Goal: Find specific page/section: Find specific page/section

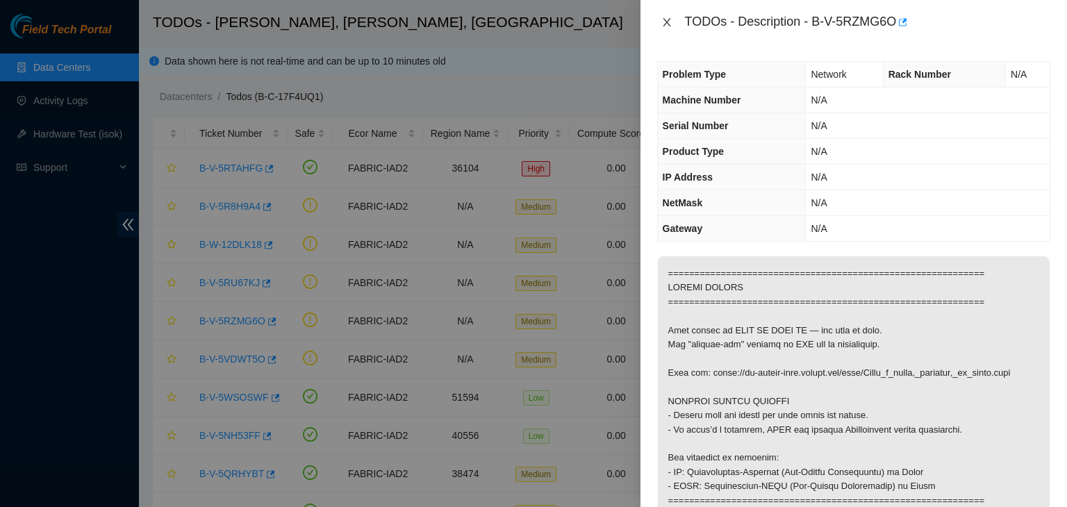
click at [667, 21] on icon "close" at bounding box center [667, 22] width 8 height 8
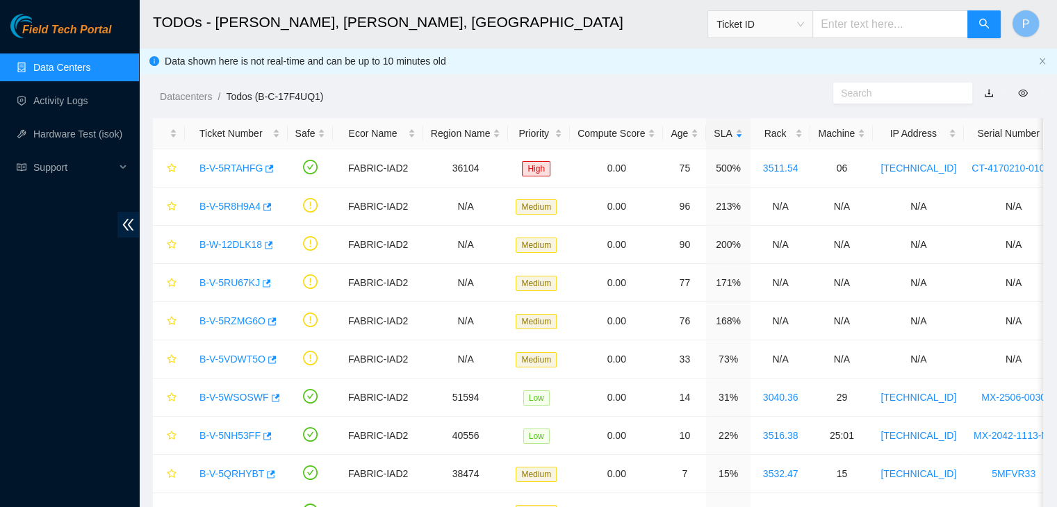
click at [47, 62] on link "Data Centers" at bounding box center [61, 67] width 57 height 11
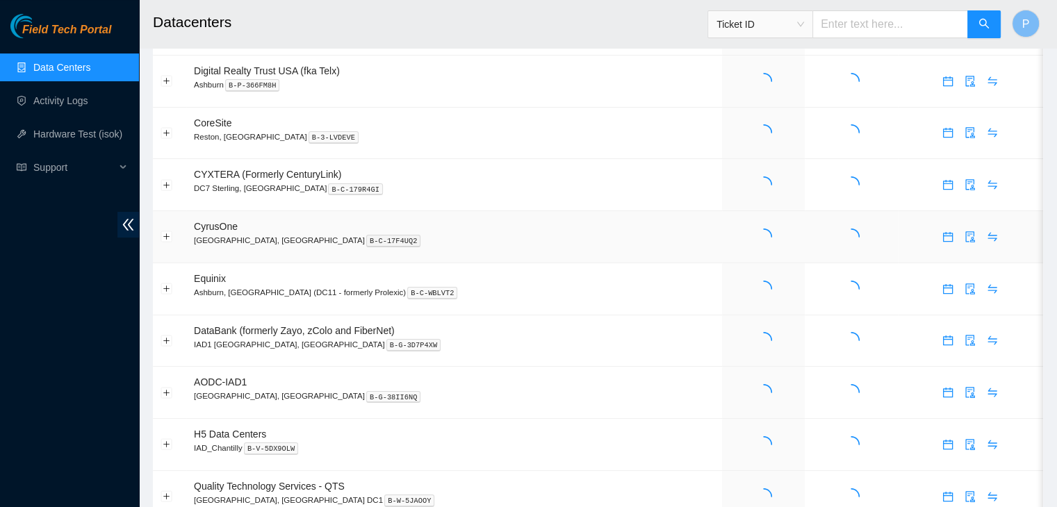
scroll to position [107, 0]
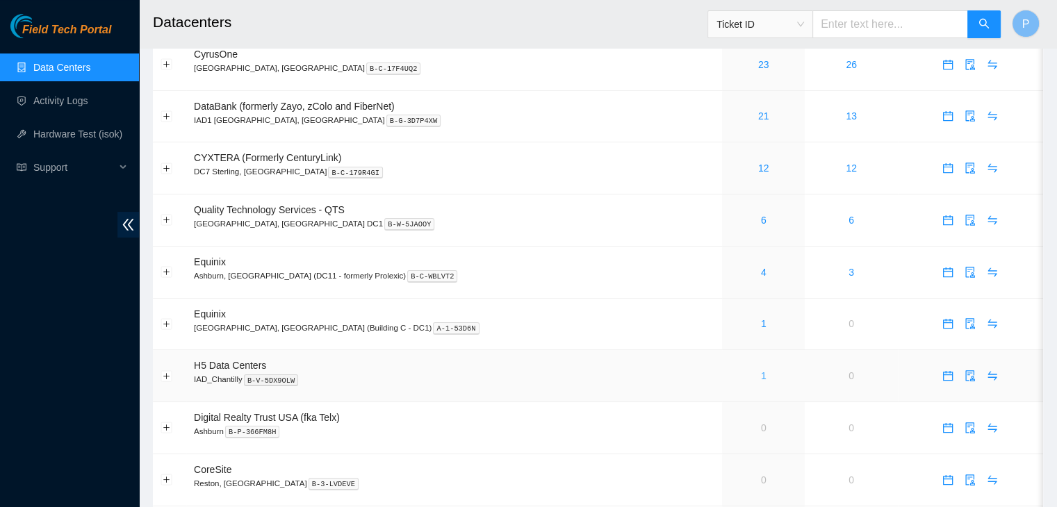
click at [761, 376] on link "1" at bounding box center [764, 375] width 6 height 11
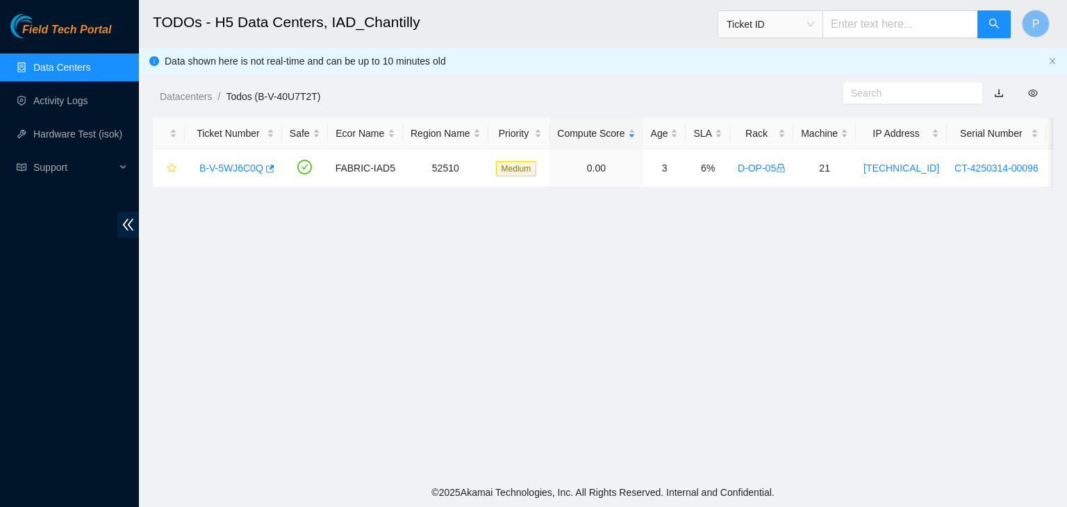
click at [234, 367] on main "TODOs - H5 Data Centers, IAD_Chantilly Ticket ID P Data shown here is not real-…" at bounding box center [603, 239] width 928 height 478
click at [52, 73] on link "Data Centers" at bounding box center [61, 67] width 57 height 11
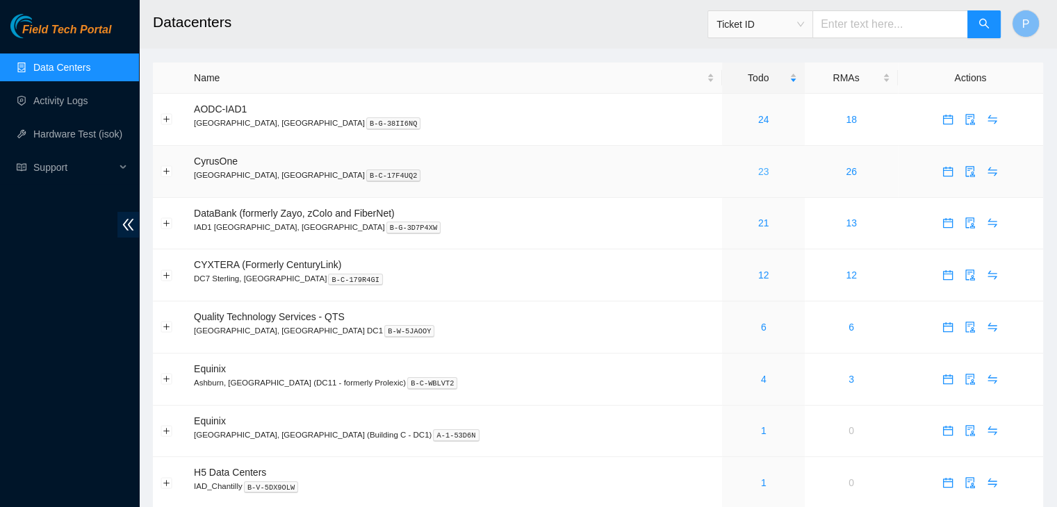
click at [758, 169] on link "23" at bounding box center [763, 171] width 11 height 11
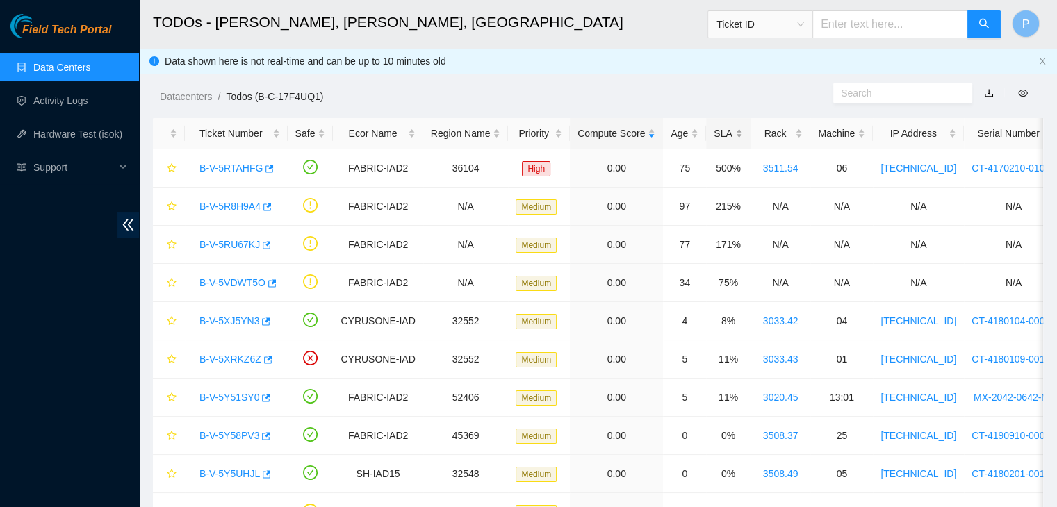
click at [714, 138] on div "SLA" at bounding box center [728, 133] width 28 height 15
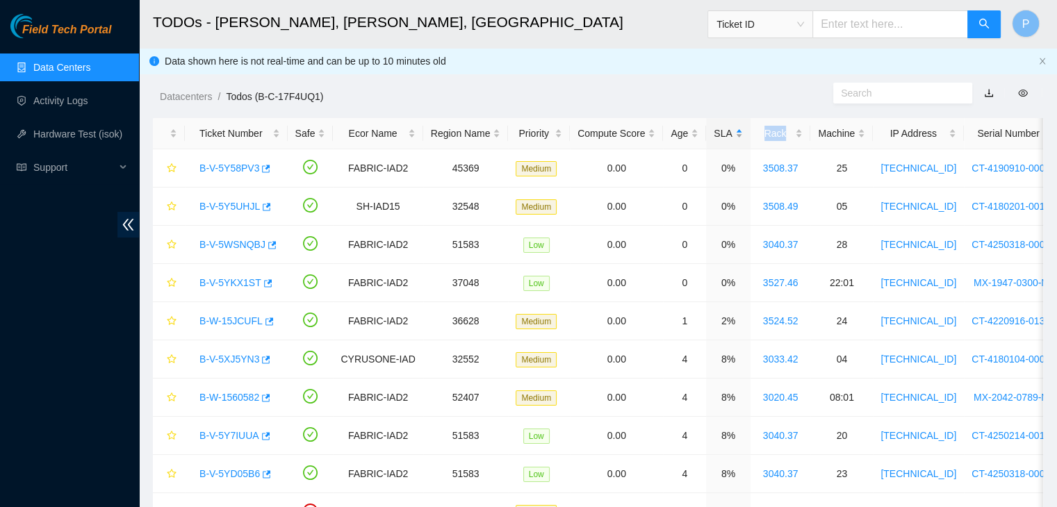
click at [714, 138] on div "SLA" at bounding box center [728, 133] width 28 height 15
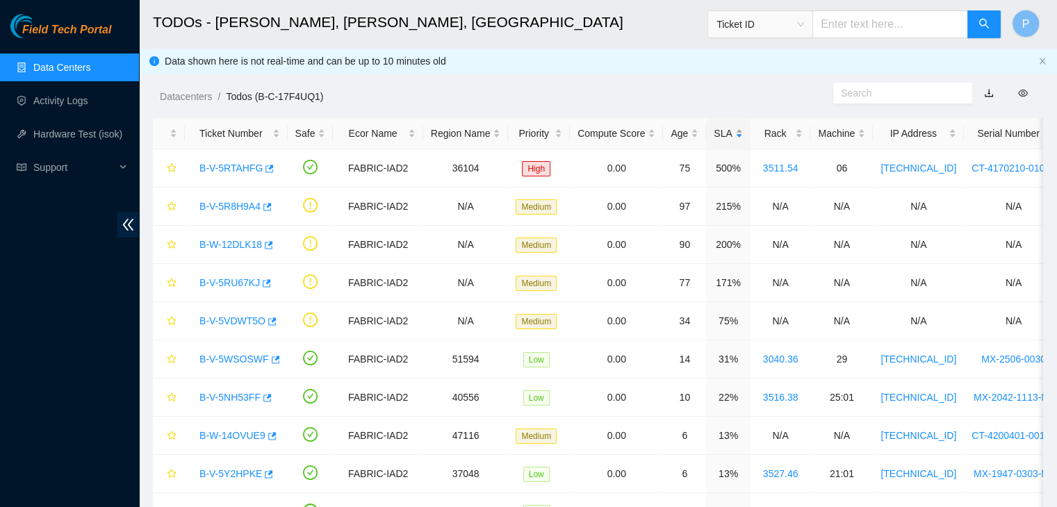
click at [714, 138] on div "SLA" at bounding box center [728, 133] width 28 height 15
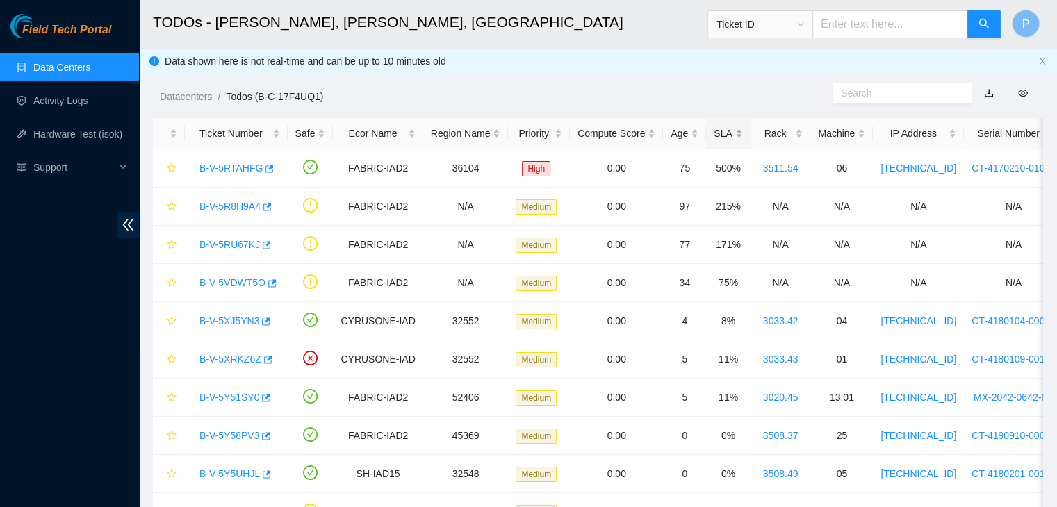
click at [714, 138] on div "SLA" at bounding box center [728, 133] width 28 height 15
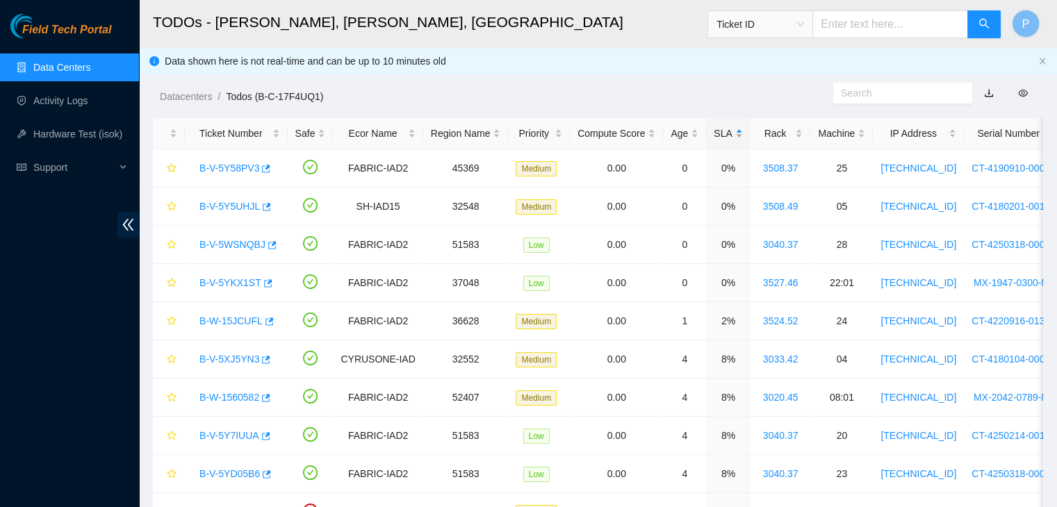
click at [714, 138] on div "SLA" at bounding box center [728, 133] width 28 height 15
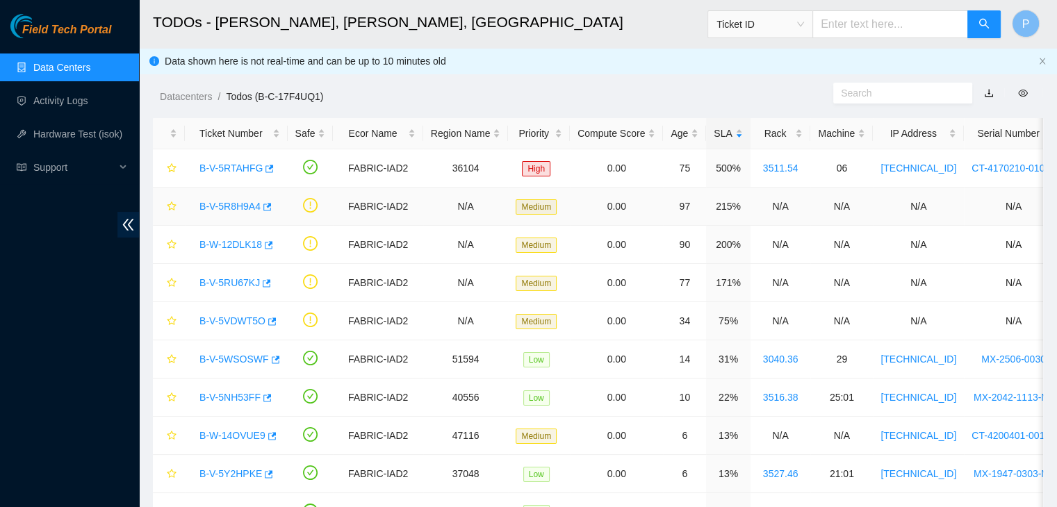
click at [225, 209] on link "B-V-5R8H9A4" at bounding box center [229, 206] width 61 height 11
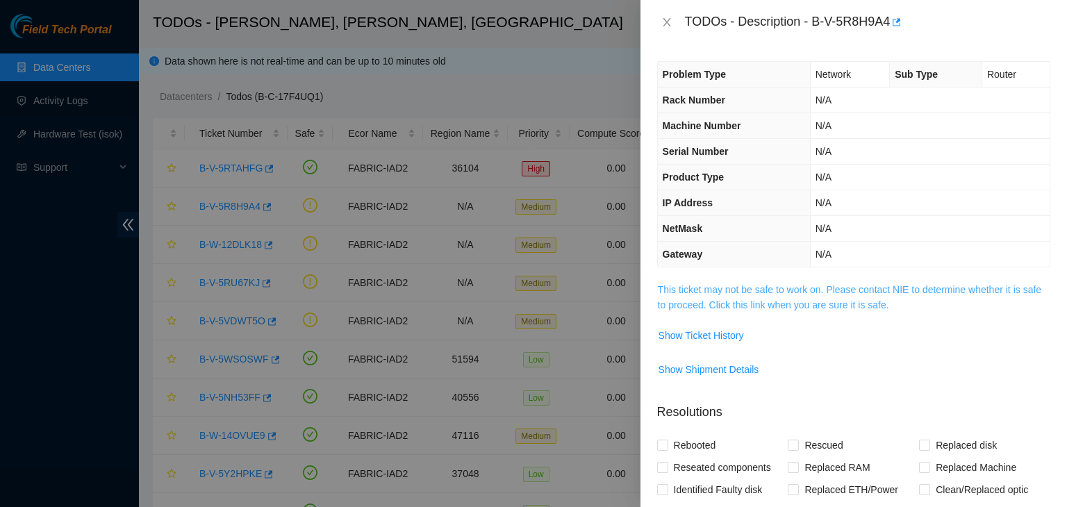
click at [712, 291] on link "This ticket may not be safe to work on. Please contact NIE to determine whether…" at bounding box center [850, 297] width 384 height 26
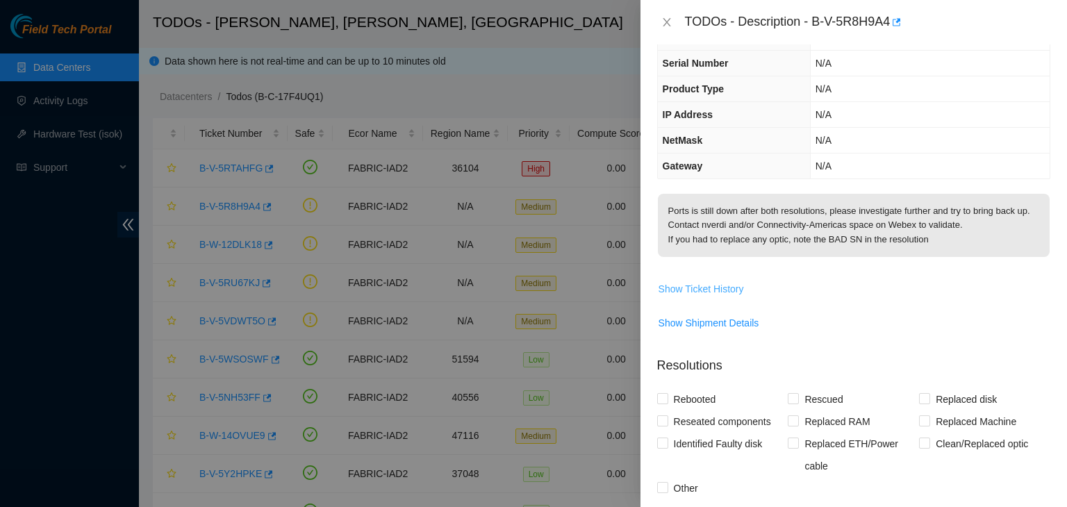
scroll to position [63, 0]
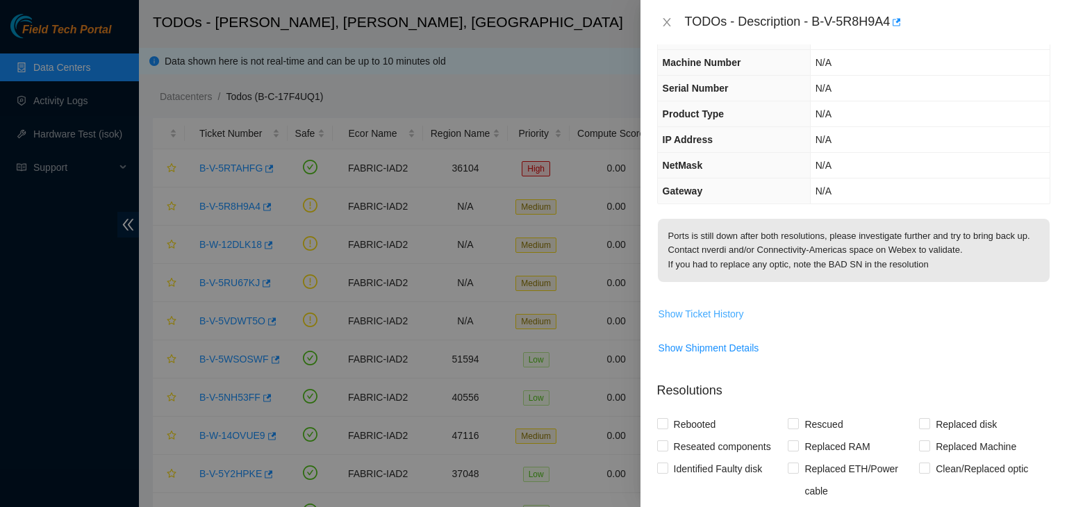
click at [712, 322] on span "Show Ticket History" at bounding box center [701, 313] width 85 height 15
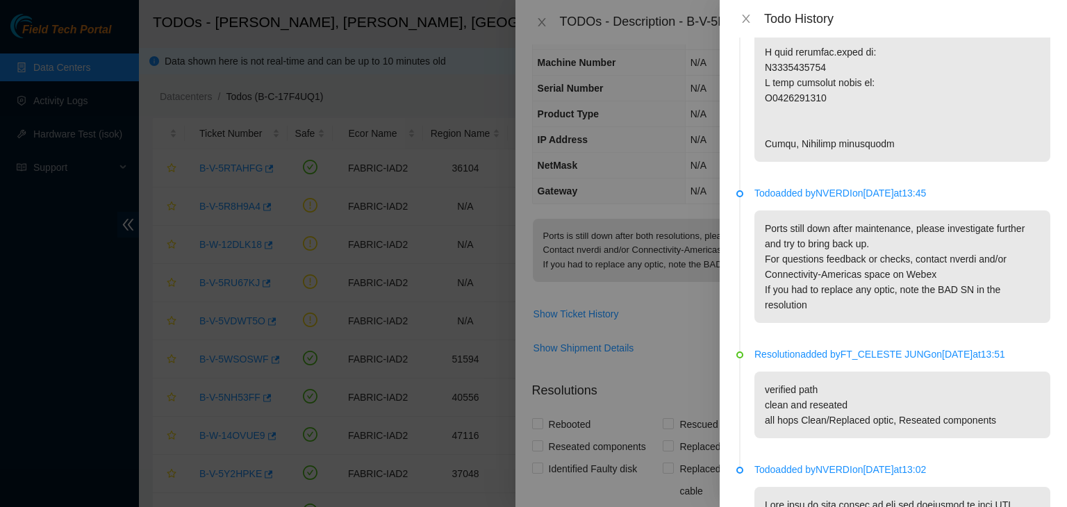
scroll to position [680, 0]
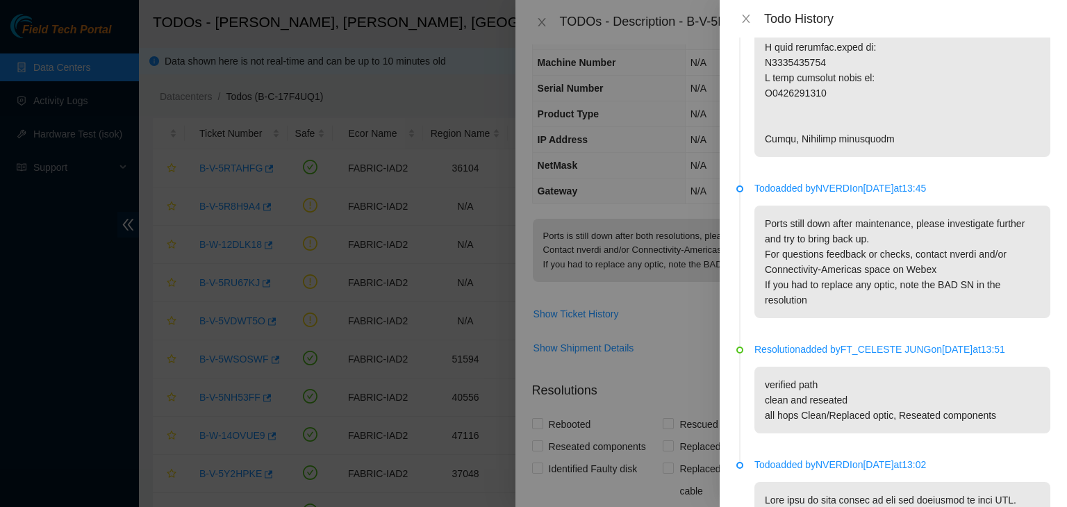
drag, startPoint x: 820, startPoint y: 288, endPoint x: 766, endPoint y: 347, distance: 79.7
click at [766, 347] on p "Resolution added by [PERSON_NAME] on [DATE] 13:51" at bounding box center [903, 349] width 296 height 15
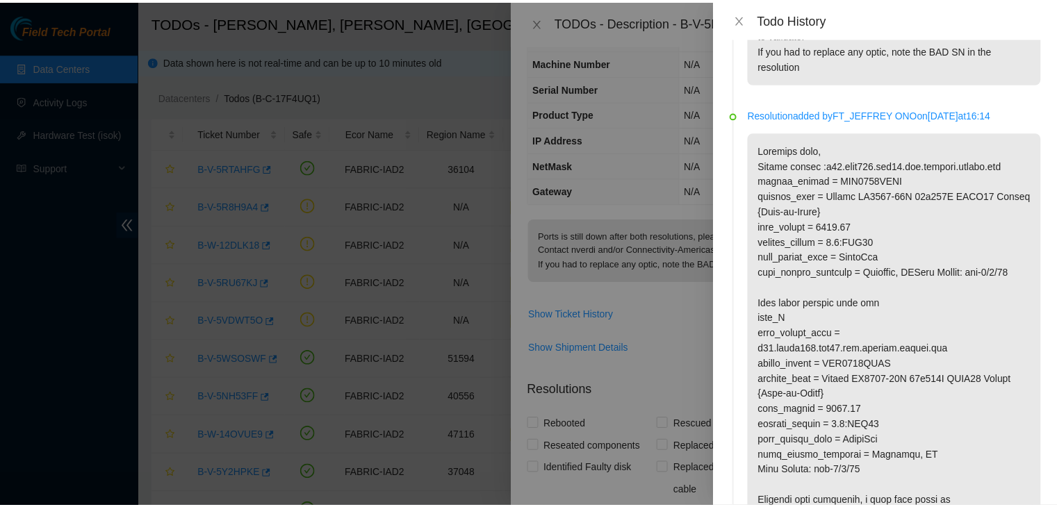
scroll to position [0, 0]
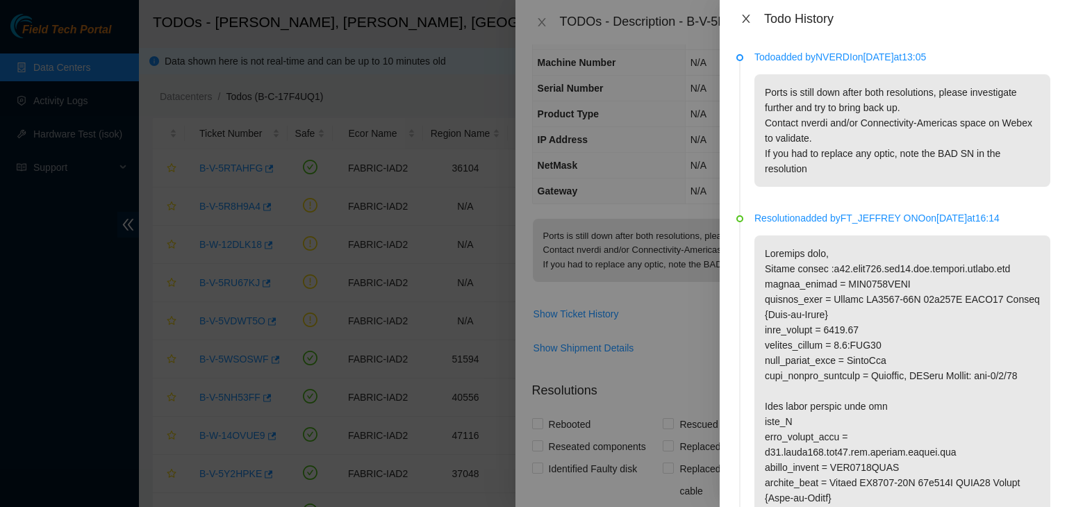
click at [741, 13] on icon "close" at bounding box center [746, 18] width 11 height 11
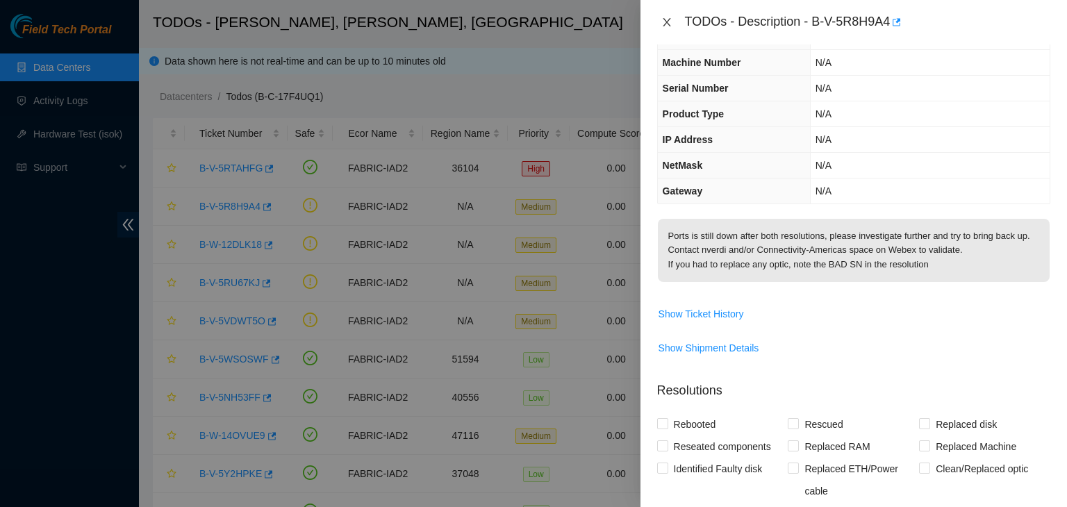
click at [666, 23] on icon "close" at bounding box center [666, 22] width 11 height 11
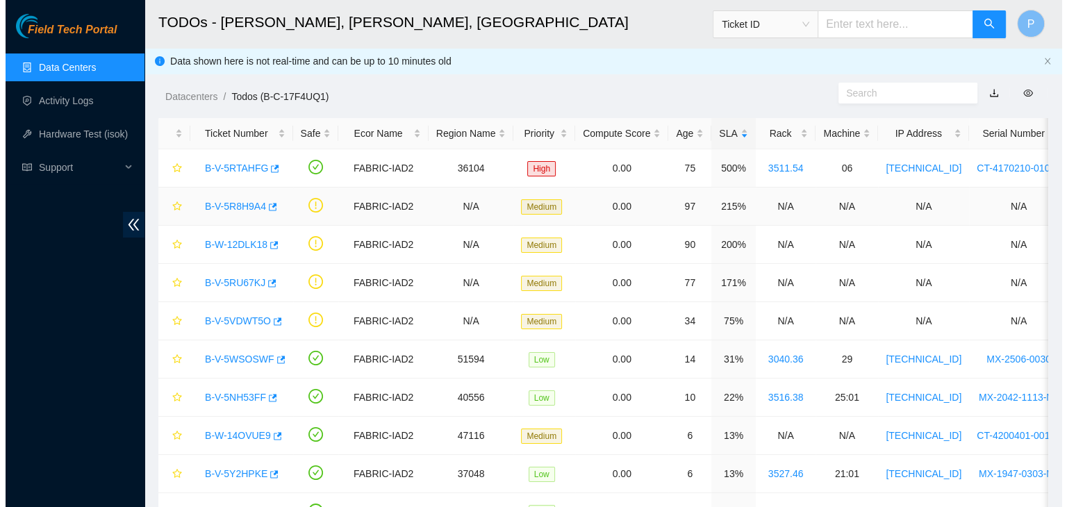
scroll to position [78, 0]
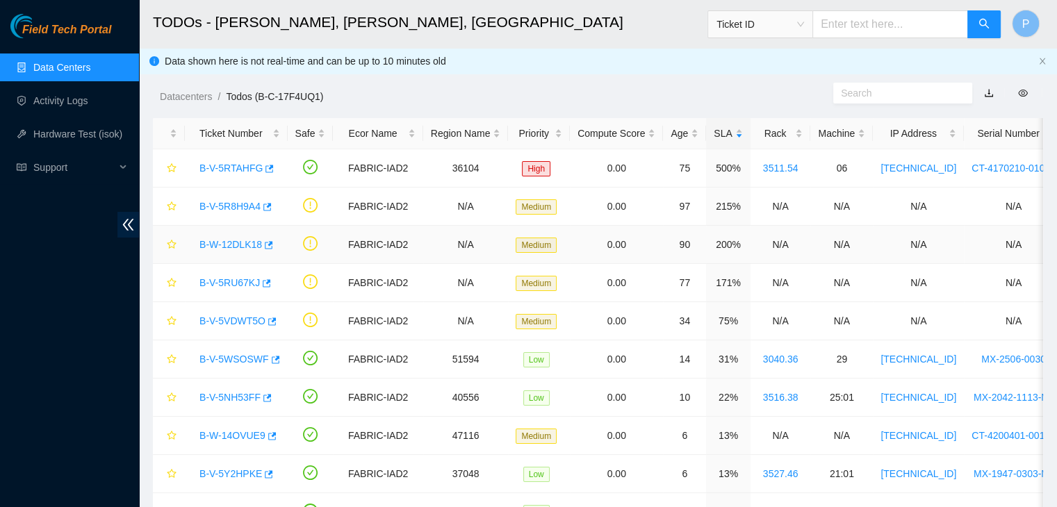
click at [227, 243] on link "B-W-12DLK18" at bounding box center [230, 244] width 63 height 11
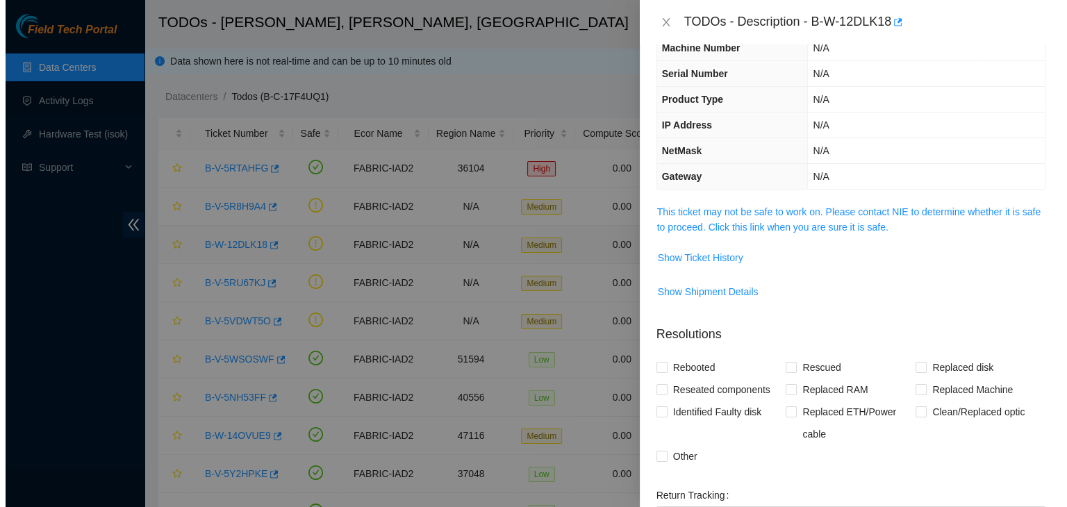
scroll to position [63, 0]
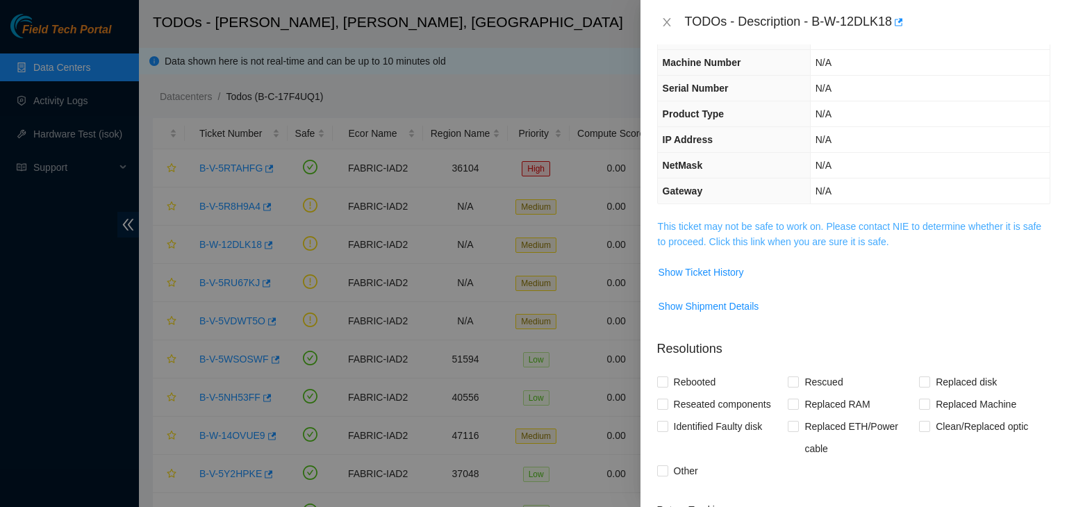
click at [804, 221] on link "This ticket may not be safe to work on. Please contact NIE to determine whether…" at bounding box center [850, 234] width 384 height 26
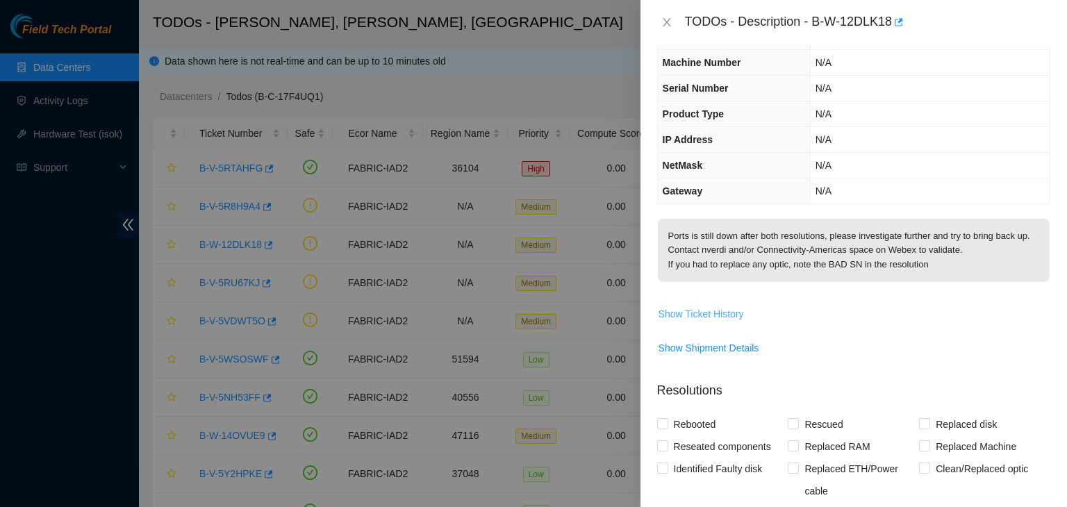
click at [720, 322] on span "Show Ticket History" at bounding box center [701, 313] width 85 height 15
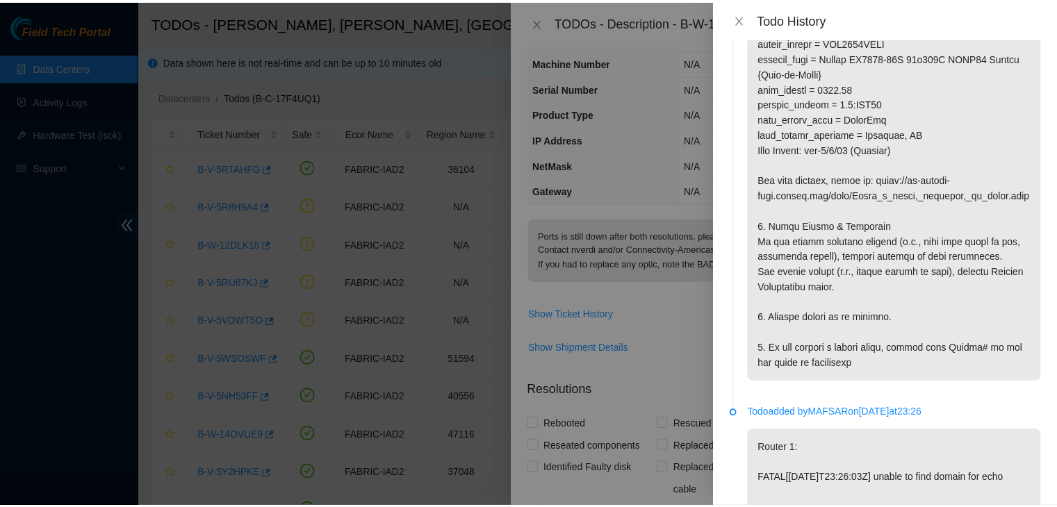
scroll to position [1372, 0]
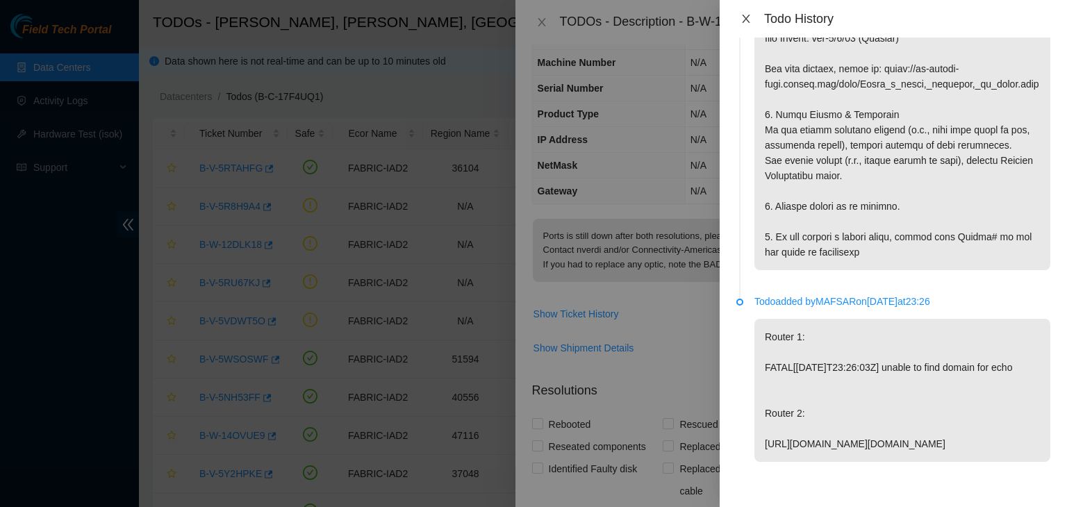
click at [741, 15] on icon "close" at bounding box center [746, 18] width 11 height 11
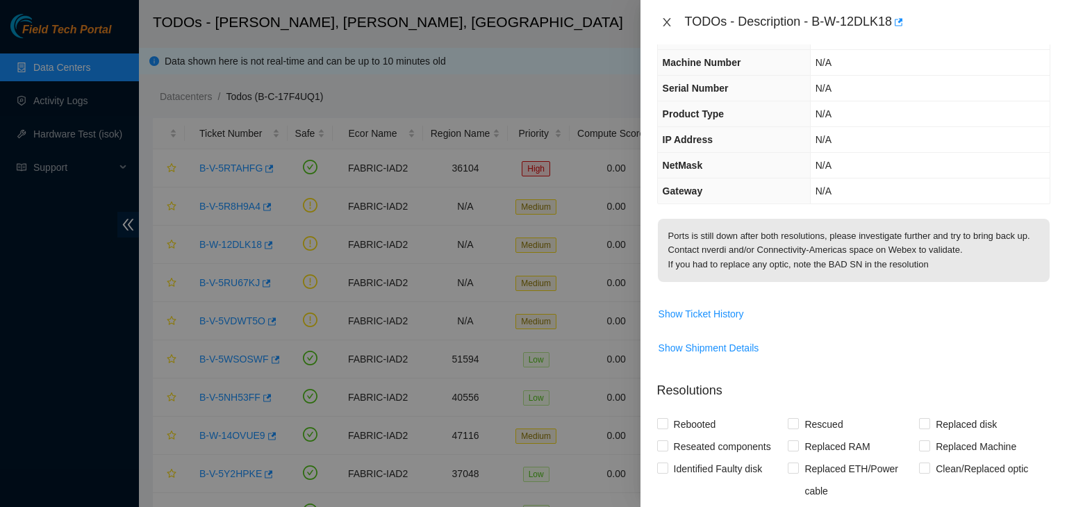
click at [664, 21] on icon "close" at bounding box center [666, 22] width 11 height 11
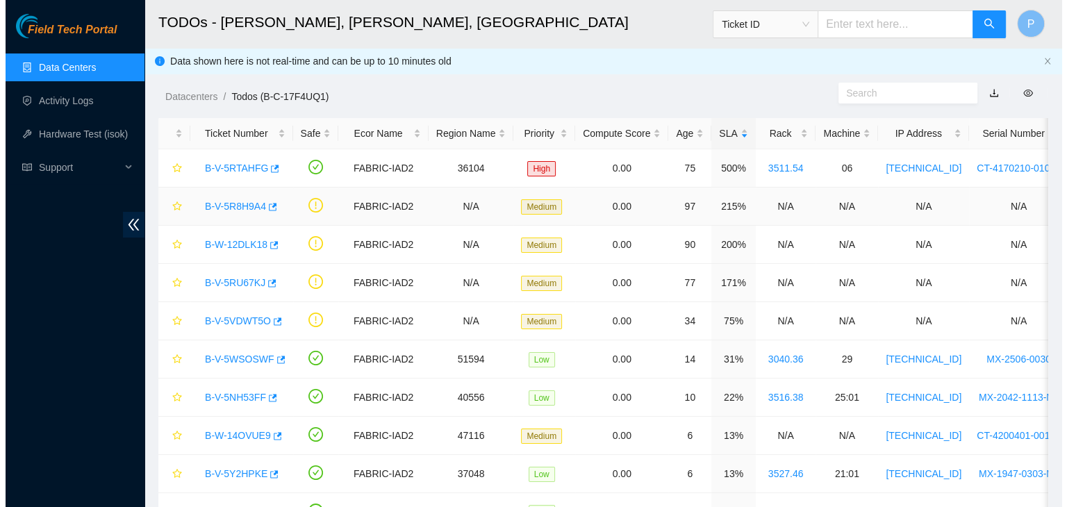
scroll to position [78, 0]
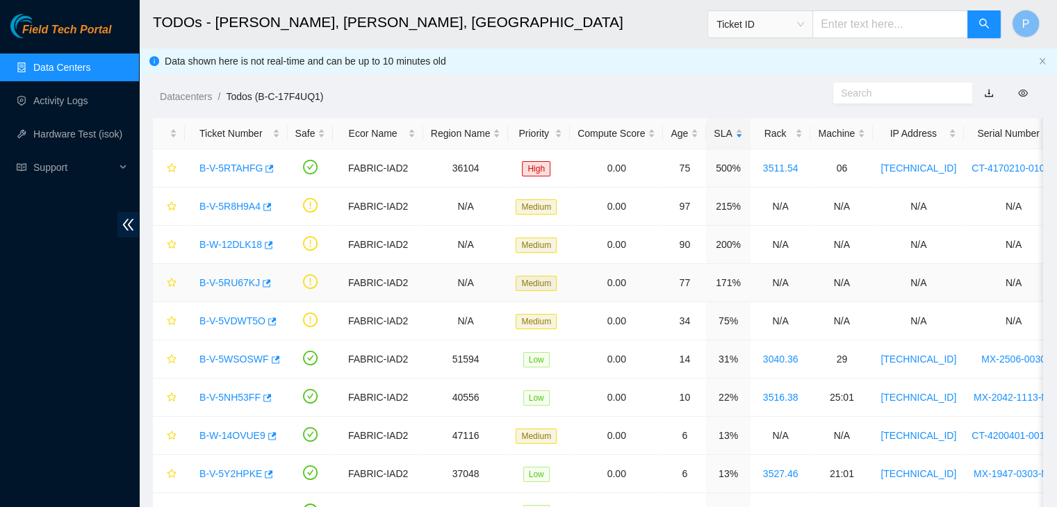
click at [241, 285] on link "B-V-5RU67KJ" at bounding box center [229, 282] width 60 height 11
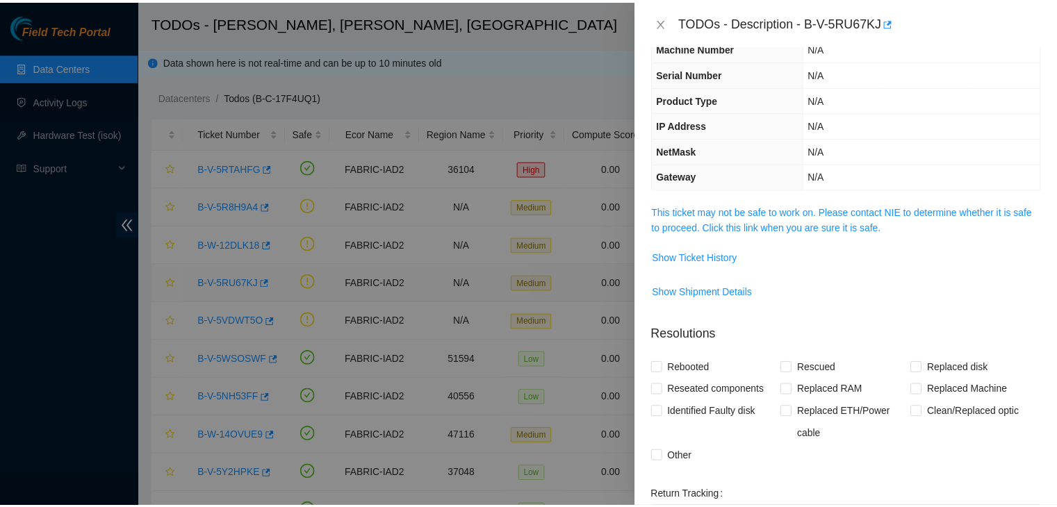
scroll to position [63, 0]
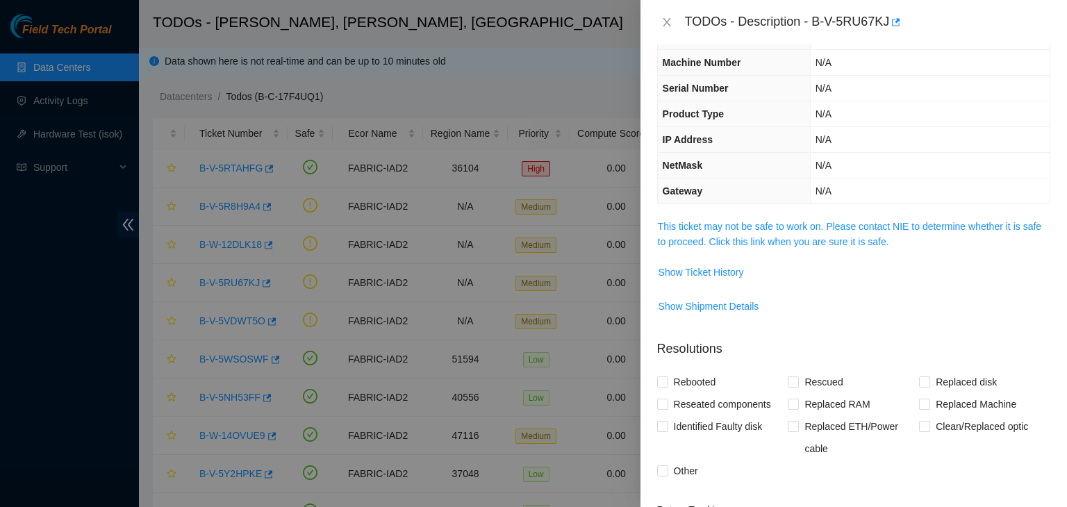
click at [762, 249] on td "This ticket may not be safe to work on. Please contact NIE to determine whether…" at bounding box center [853, 239] width 393 height 42
click at [768, 238] on link "This ticket may not be safe to work on. Please contact NIE to determine whether…" at bounding box center [850, 234] width 384 height 26
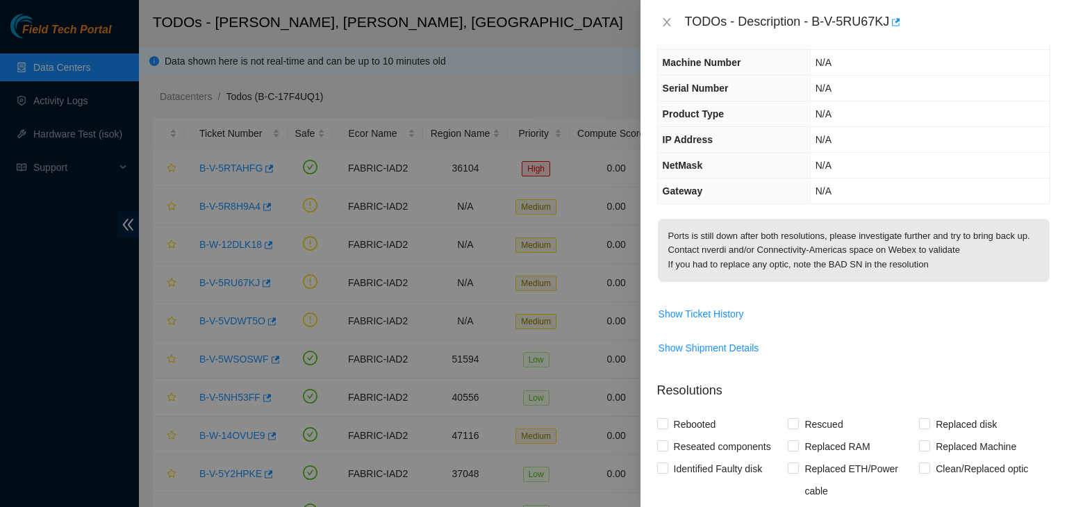
click at [768, 238] on p "Ports is still down after both resolutions, please investigate further and try …" at bounding box center [854, 250] width 392 height 63
click at [686, 322] on span "Show Ticket History" at bounding box center [701, 313] width 85 height 15
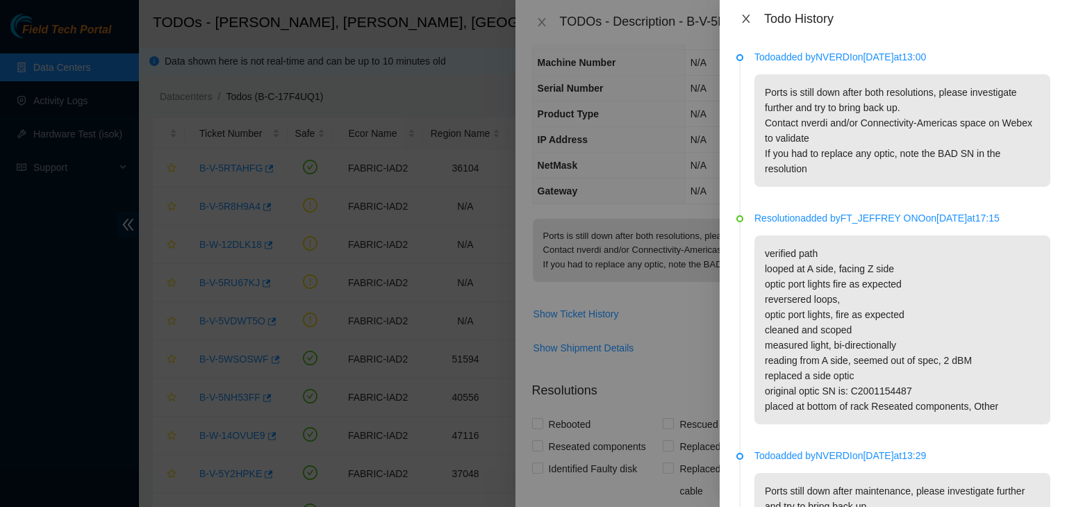
click at [746, 18] on icon "close" at bounding box center [746, 19] width 8 height 8
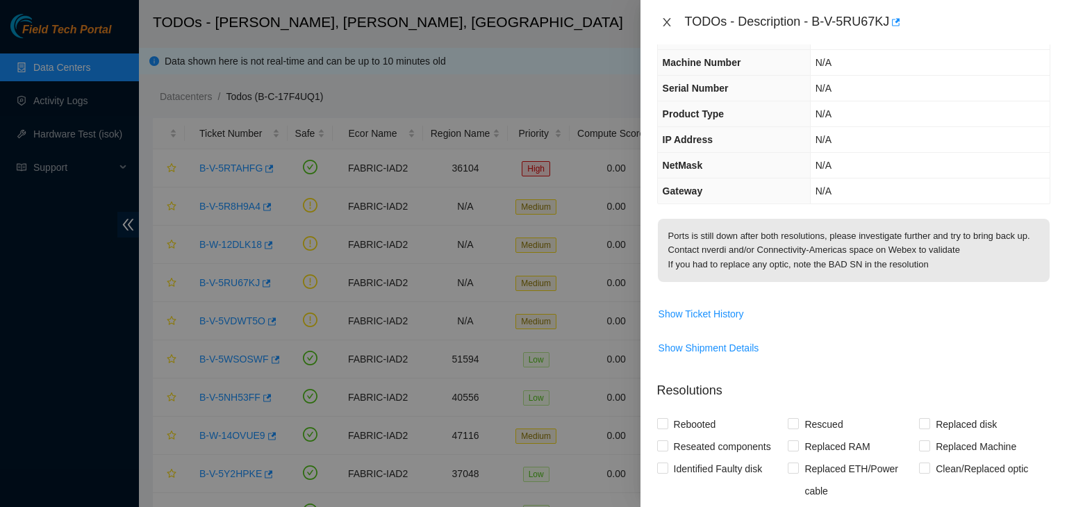
click at [665, 20] on icon "close" at bounding box center [667, 22] width 8 height 8
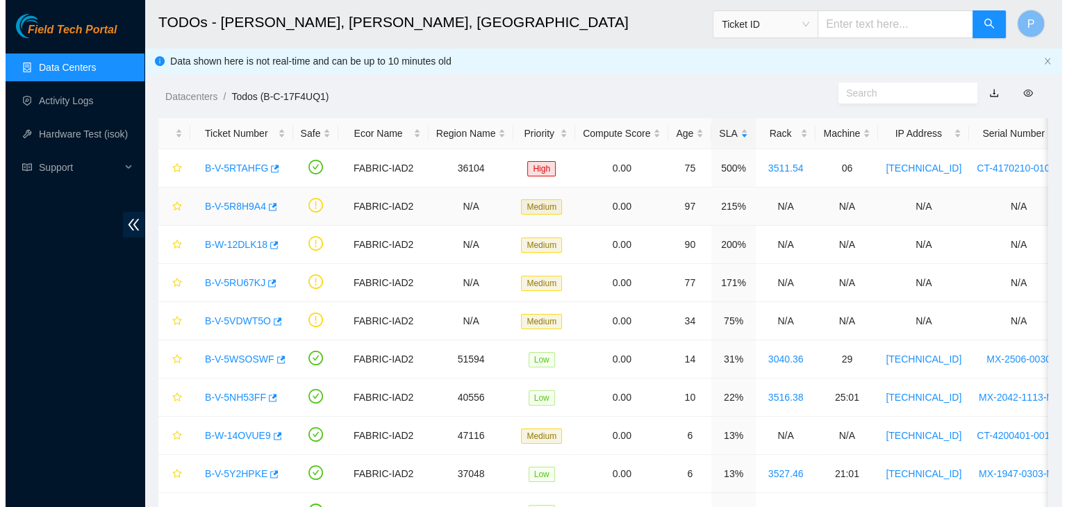
scroll to position [78, 0]
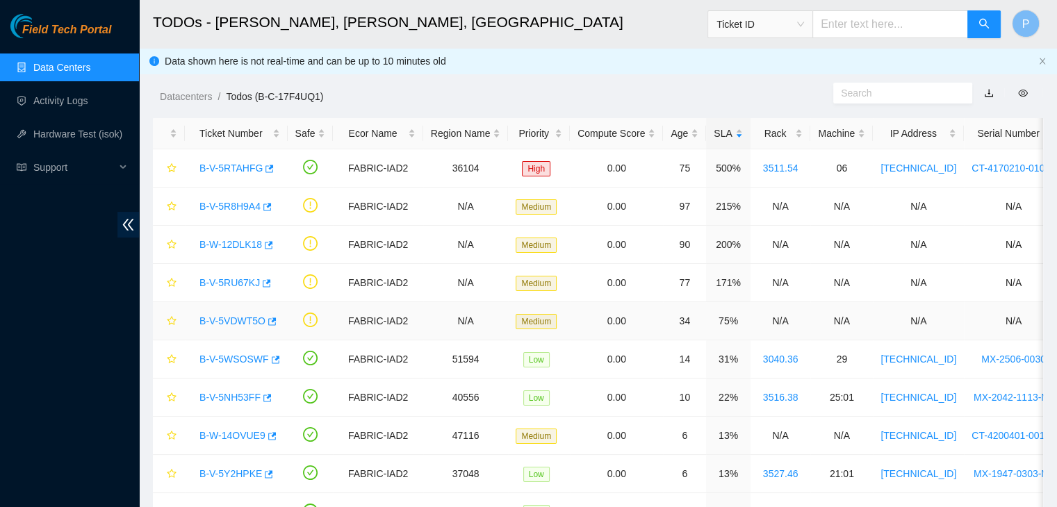
click at [215, 323] on link "B-V-5VDWT5O" at bounding box center [232, 320] width 66 height 11
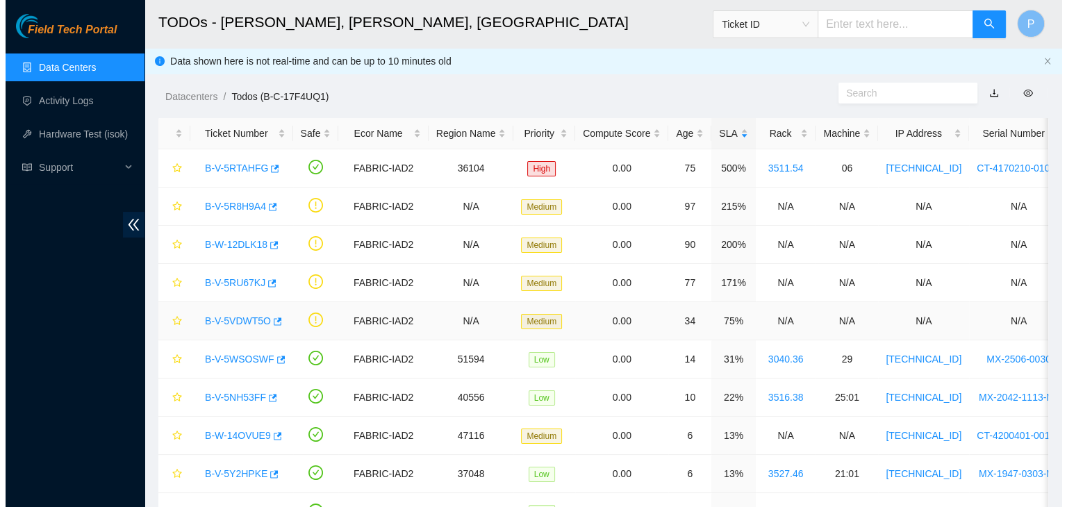
scroll to position [63, 0]
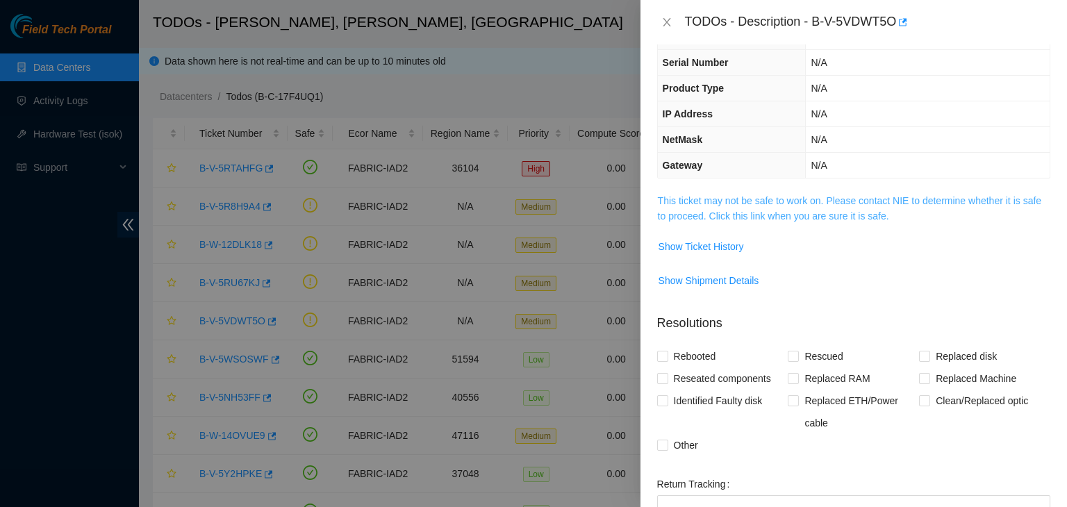
click at [867, 215] on link "This ticket may not be safe to work on. Please contact NIE to determine whether…" at bounding box center [850, 208] width 384 height 26
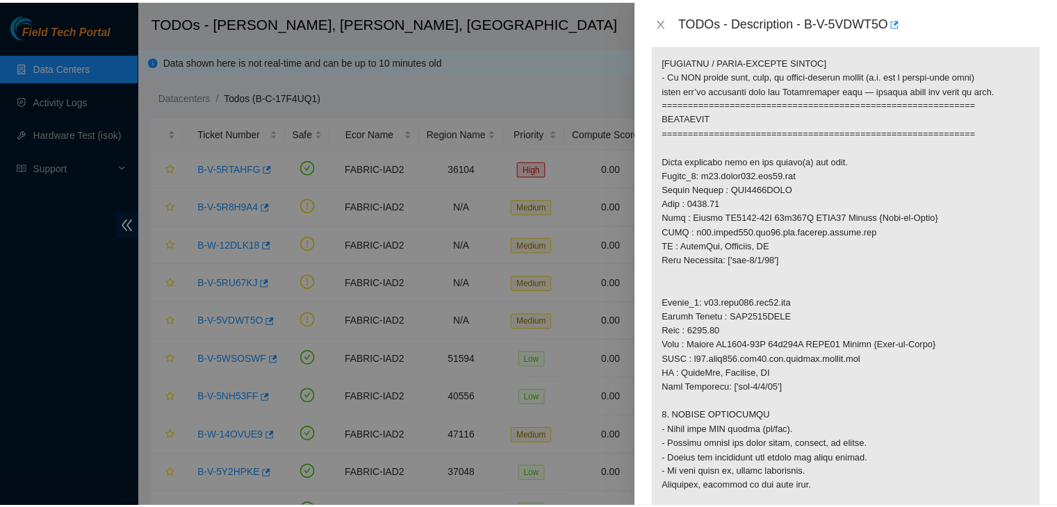
scroll to position [711, 0]
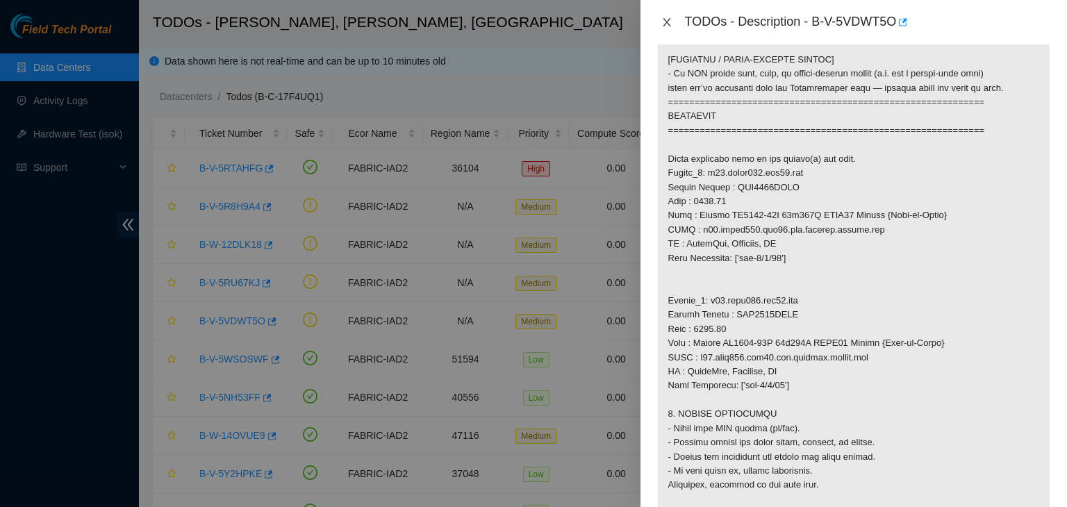
click at [664, 26] on icon "close" at bounding box center [666, 22] width 11 height 11
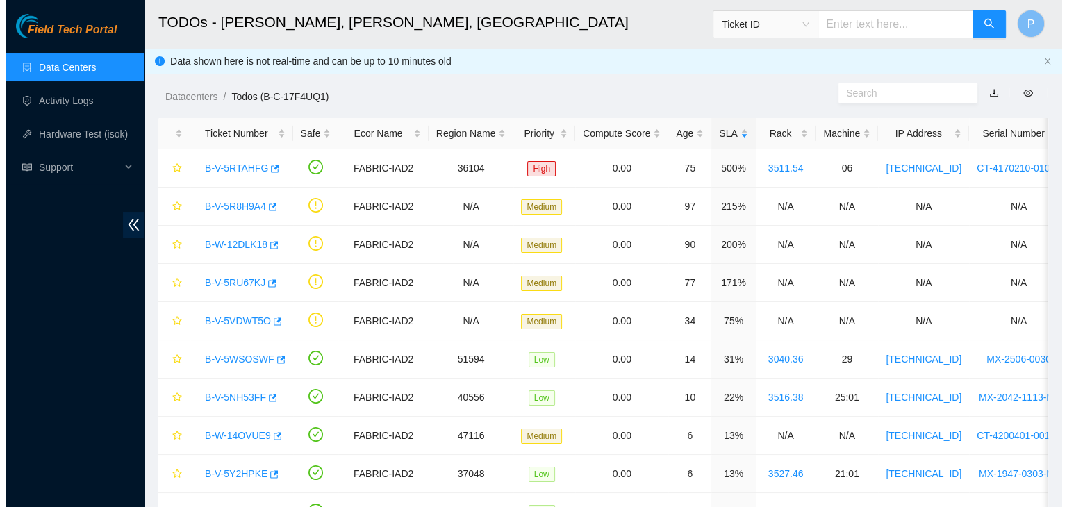
scroll to position [291, 0]
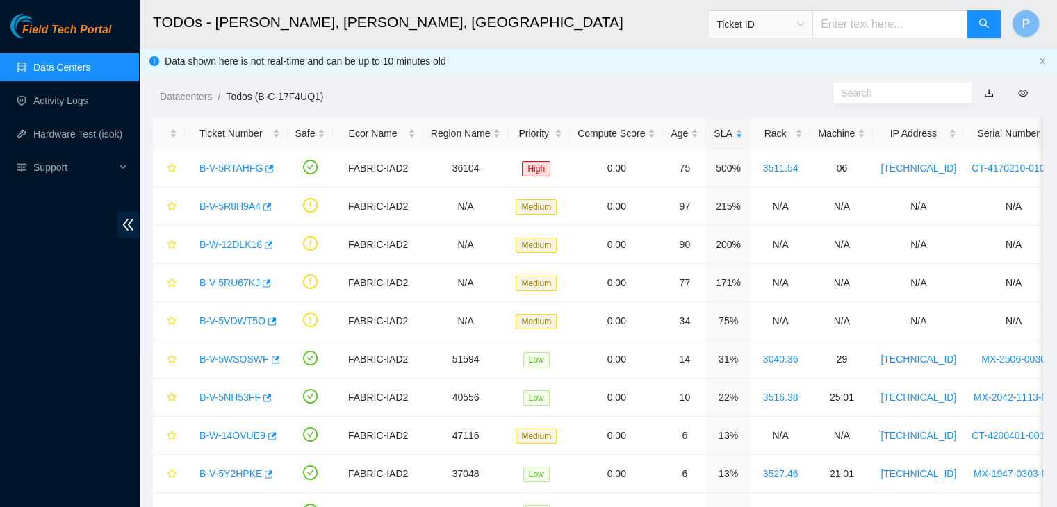
click at [86, 73] on link "Data Centers" at bounding box center [61, 67] width 57 height 11
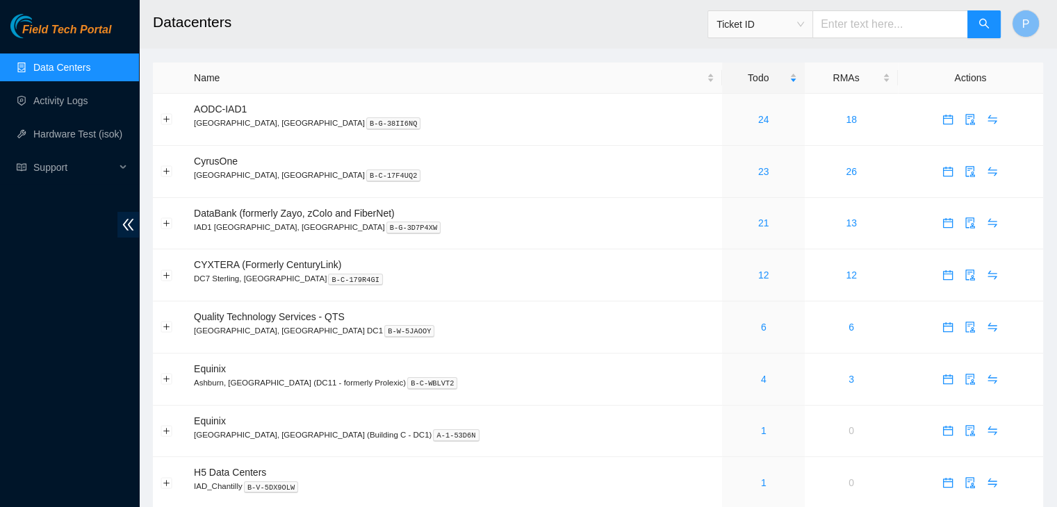
click at [72, 422] on div "Field Tech Portal Data Centers Activity Logs Hardware Test (isok) Support" at bounding box center [69, 260] width 139 height 493
click at [758, 224] on link "21" at bounding box center [763, 222] width 11 height 11
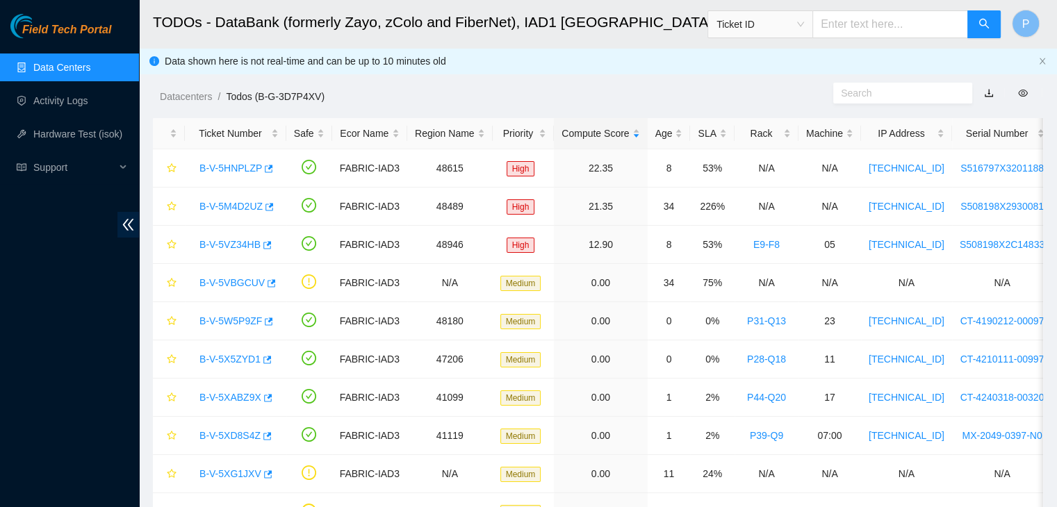
click at [67, 413] on div "Field Tech Portal Data Centers Activity Logs Hardware Test (isok) Support" at bounding box center [69, 260] width 139 height 493
click at [84, 73] on link "Data Centers" at bounding box center [61, 67] width 57 height 11
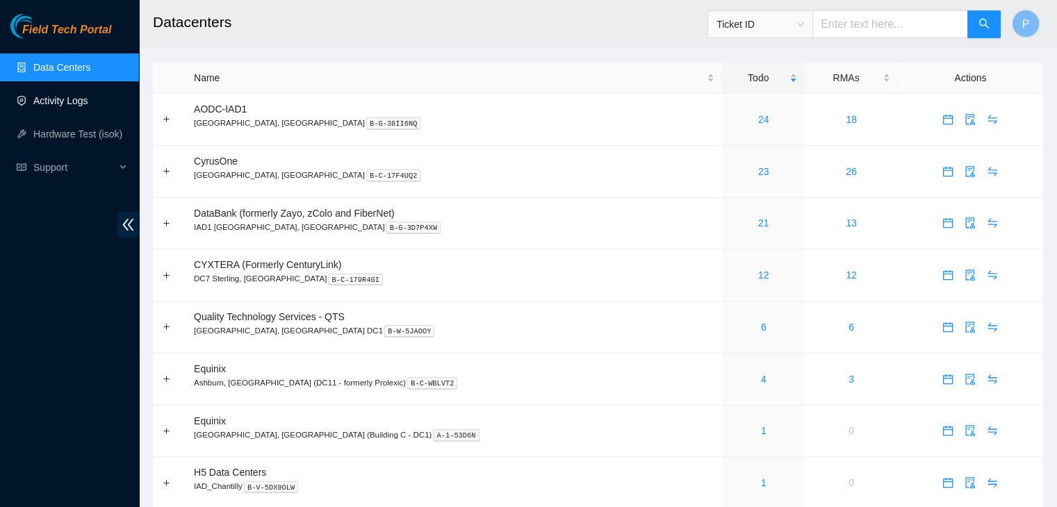
click at [54, 102] on link "Activity Logs" at bounding box center [60, 100] width 55 height 11
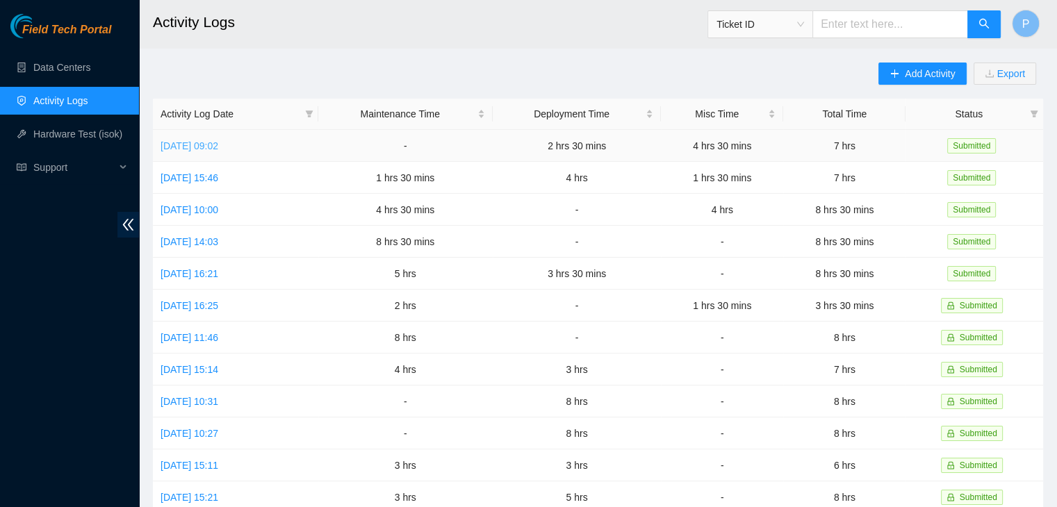
click at [200, 147] on link "[DATE] 09:02" at bounding box center [189, 145] width 58 height 11
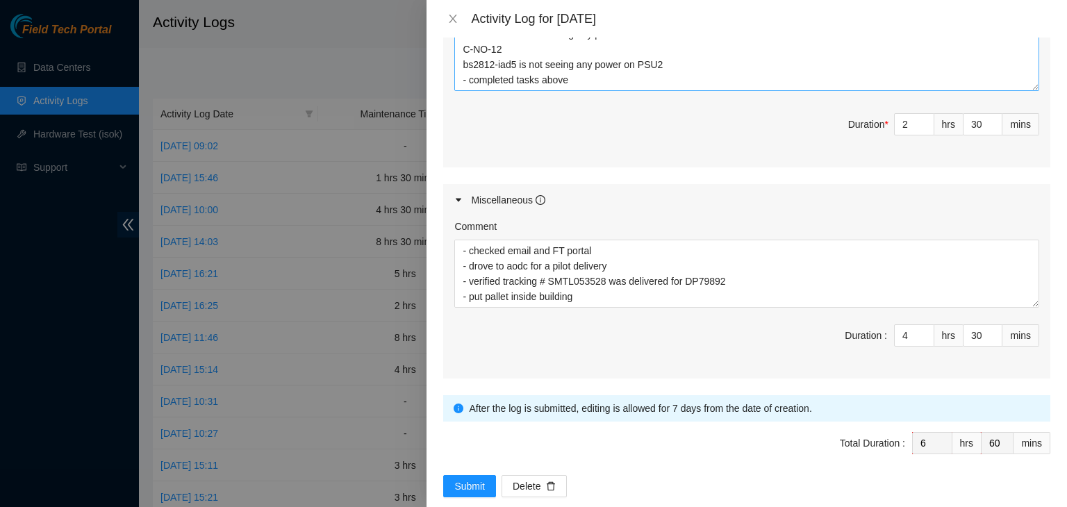
scroll to position [46, 0]
click at [450, 17] on icon "close" at bounding box center [452, 18] width 11 height 11
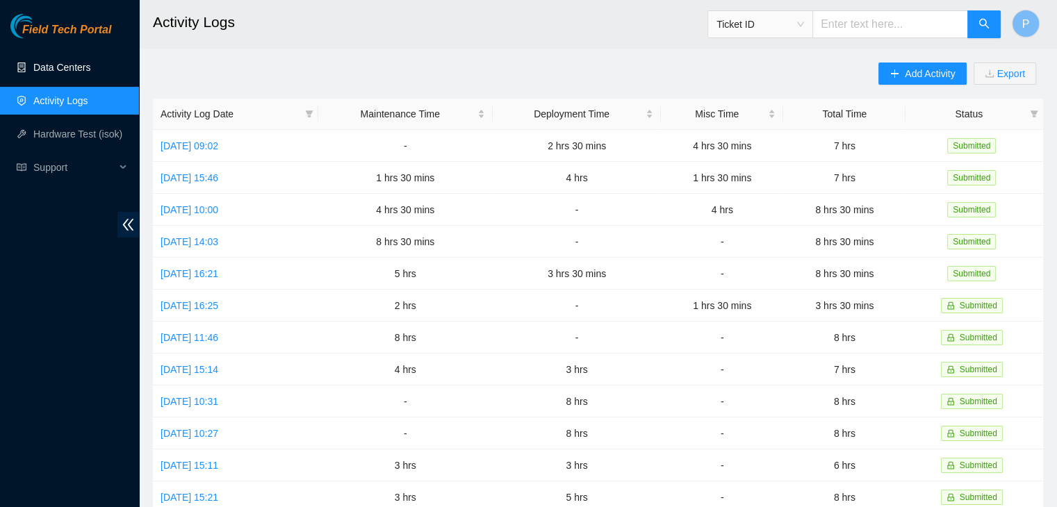
click at [86, 67] on link "Data Centers" at bounding box center [61, 67] width 57 height 11
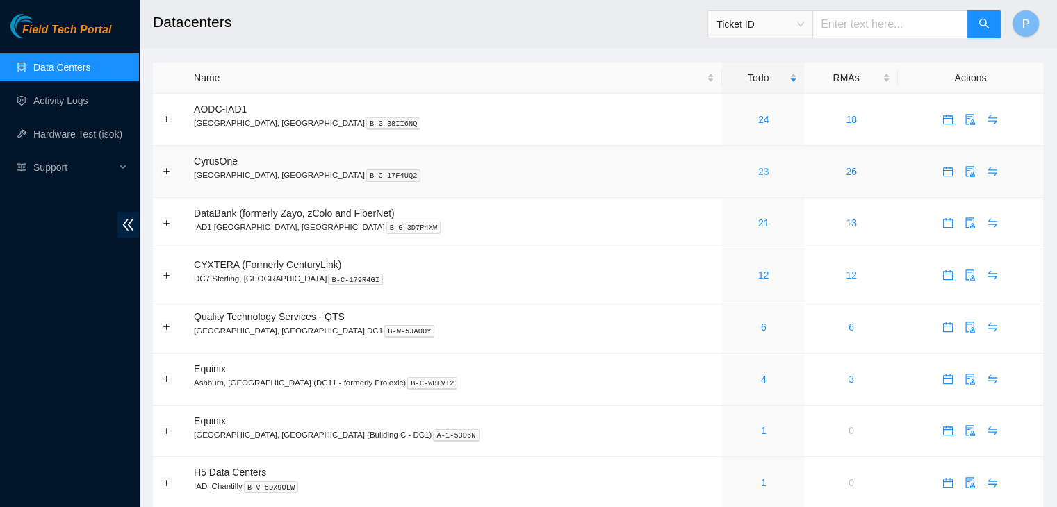
click at [758, 173] on link "23" at bounding box center [763, 171] width 11 height 11
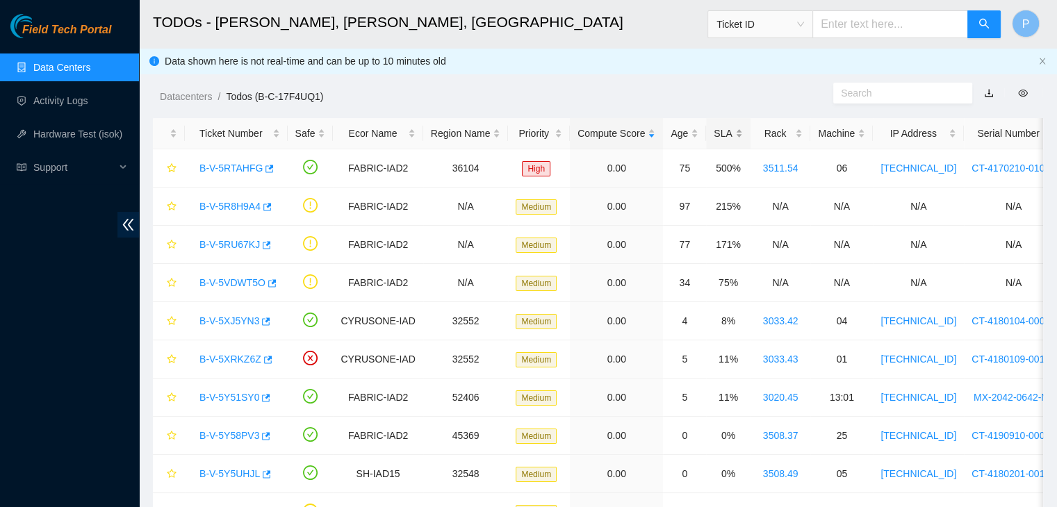
click at [725, 137] on div "SLA" at bounding box center [728, 133] width 28 height 15
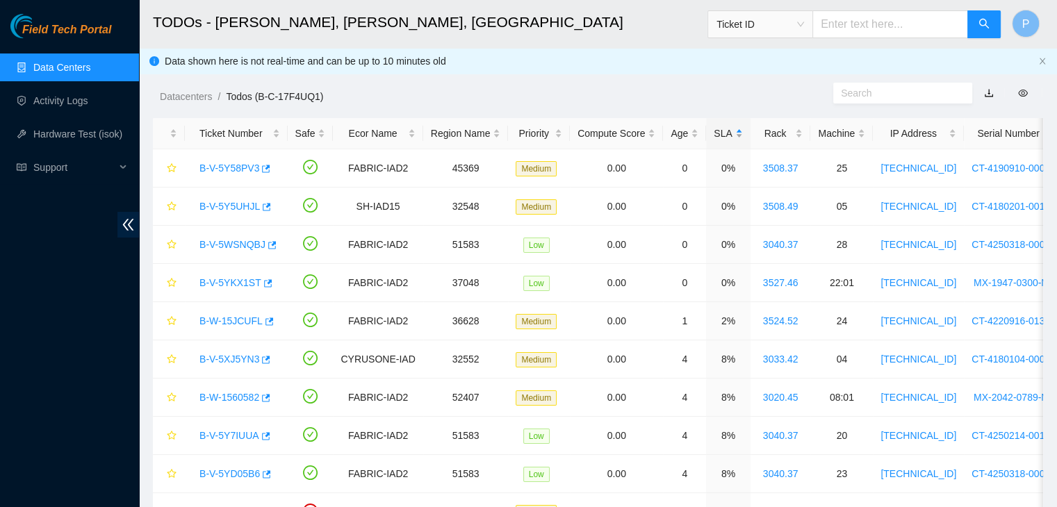
click at [725, 137] on div "SLA" at bounding box center [728, 133] width 28 height 15
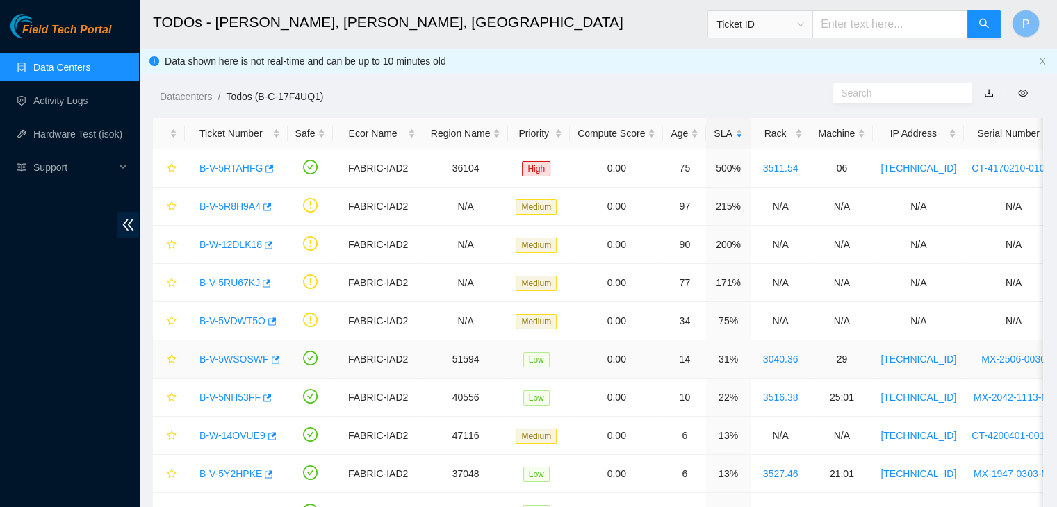
drag, startPoint x: 233, startPoint y: 348, endPoint x: 229, endPoint y: 356, distance: 9.7
click at [229, 356] on div "B-V-5WSOSWF" at bounding box center [236, 359] width 88 height 22
click at [229, 356] on link "B-V-5WSOSWF" at bounding box center [233, 359] width 69 height 11
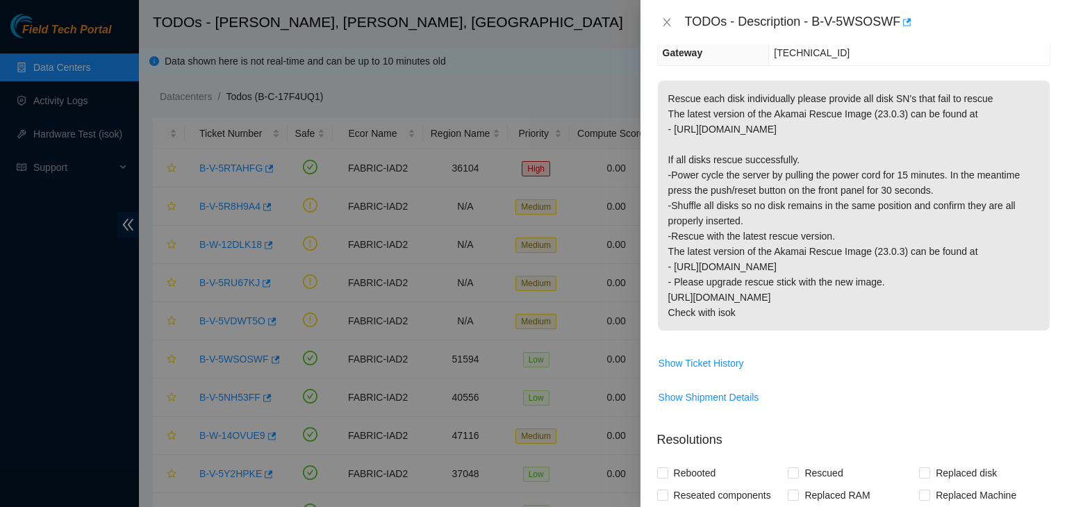
scroll to position [203, 0]
click at [670, 20] on icon "close" at bounding box center [666, 22] width 11 height 11
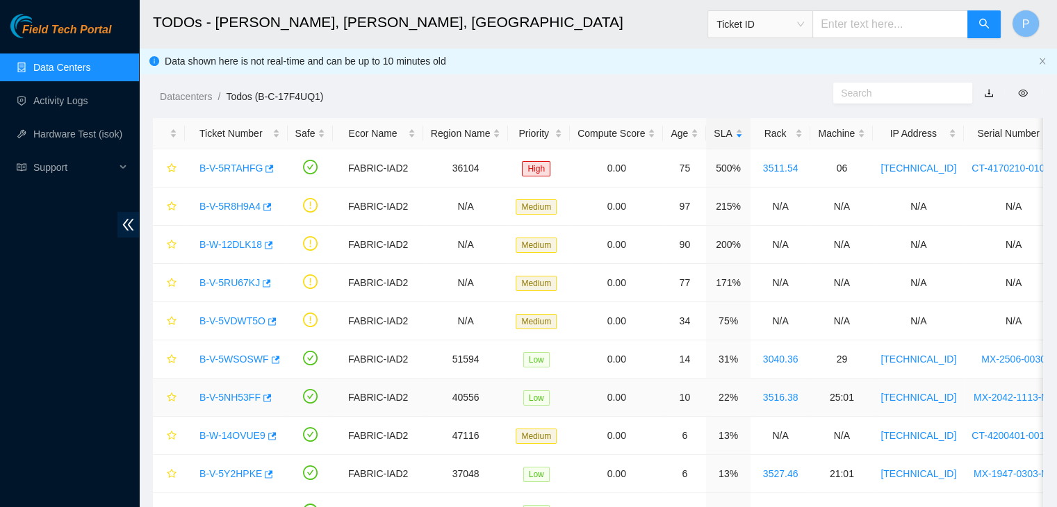
click at [221, 392] on link "B-V-5NH53FF" at bounding box center [229, 397] width 61 height 11
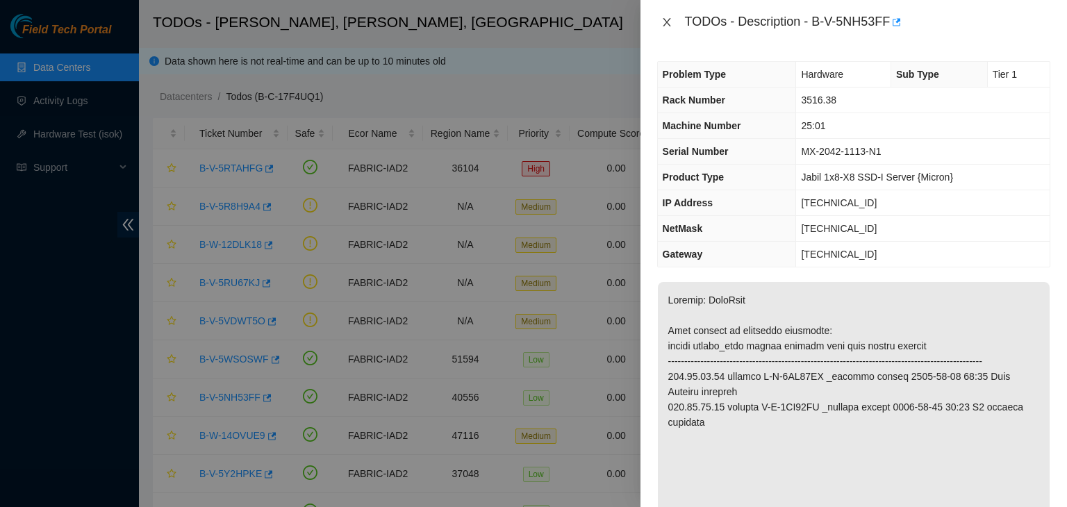
click at [665, 20] on icon "close" at bounding box center [667, 22] width 8 height 8
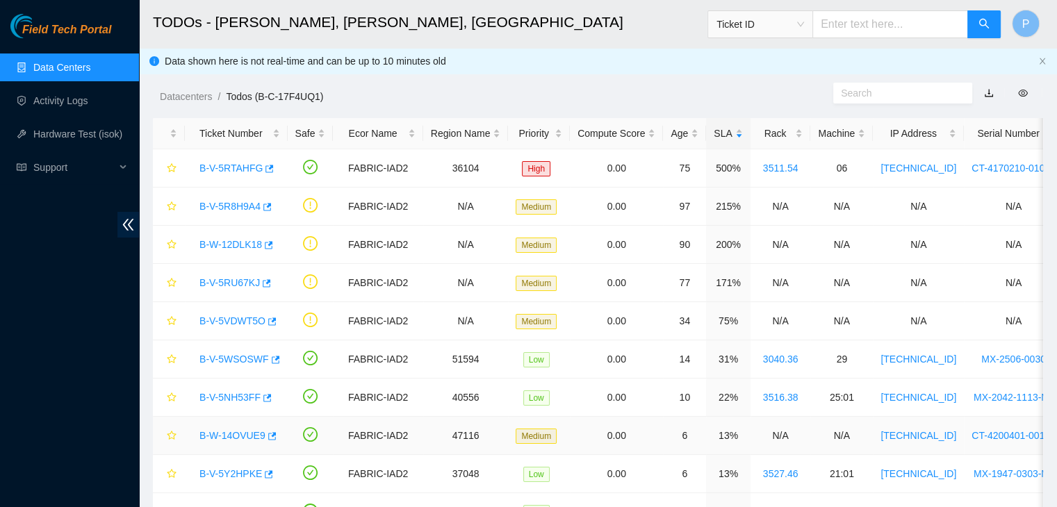
click at [224, 437] on link "B-W-14OVUE9" at bounding box center [232, 435] width 66 height 11
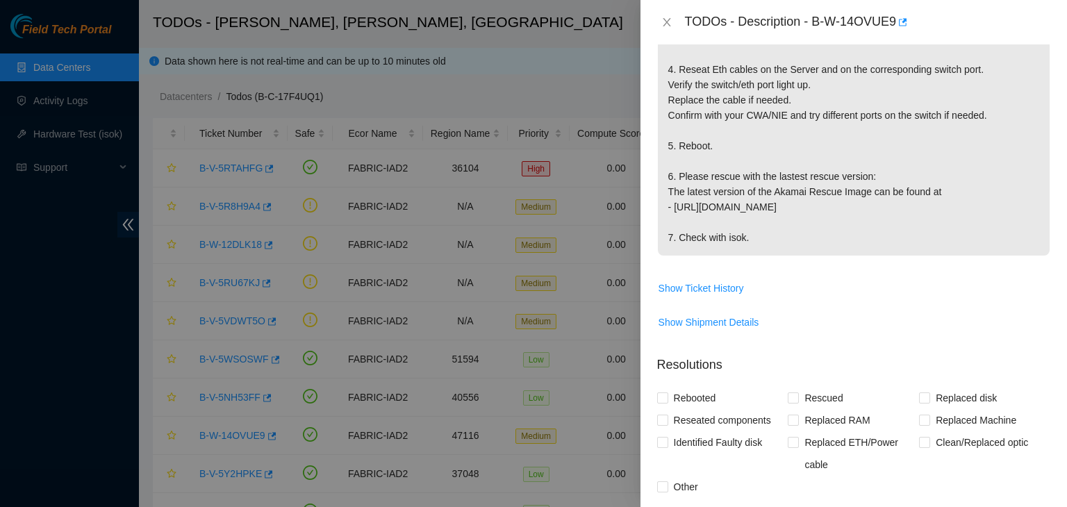
scroll to position [400, 0]
click at [655, 22] on div "TODOs - Description - B-W-14OVUE9" at bounding box center [854, 22] width 427 height 44
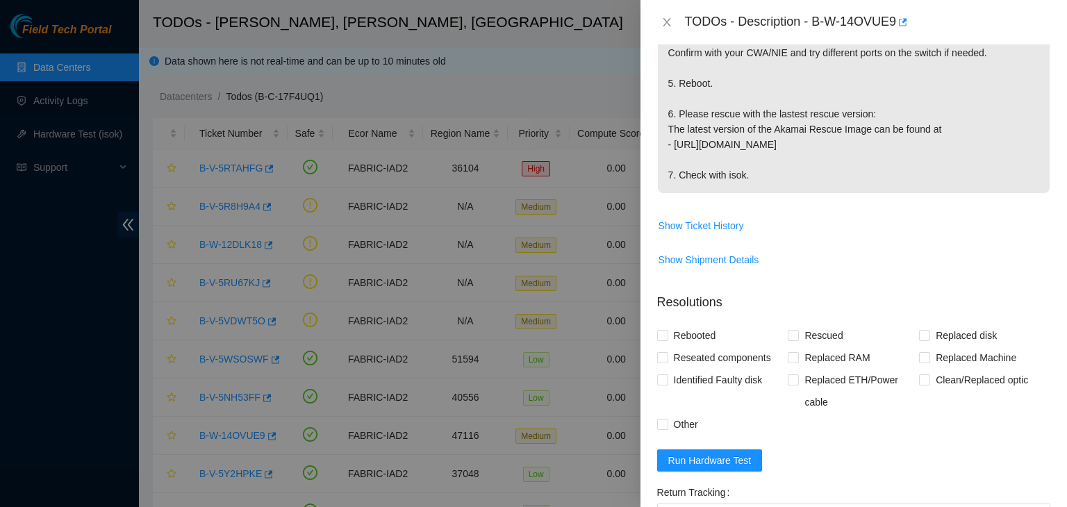
scroll to position [459, 0]
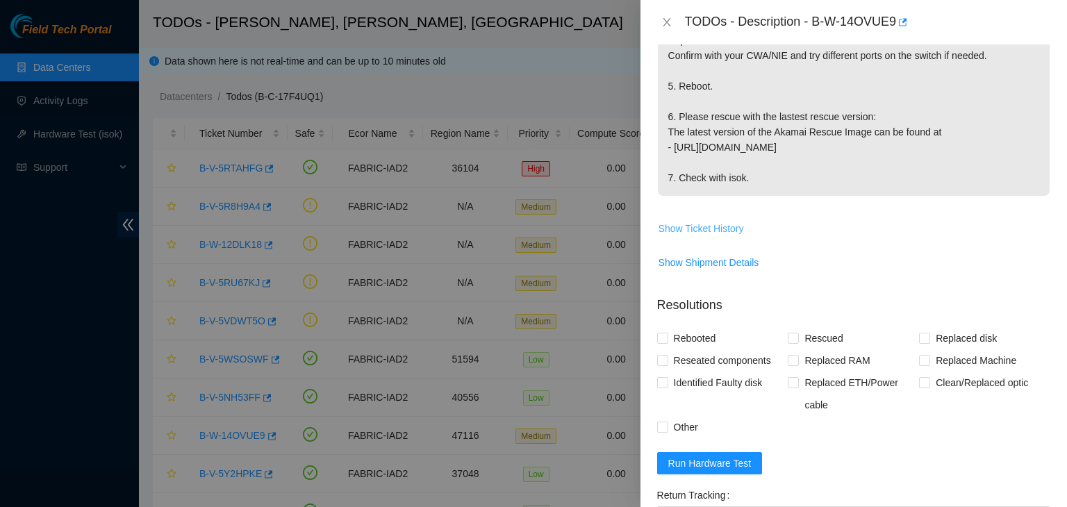
click at [684, 221] on span "Show Ticket History" at bounding box center [701, 228] width 85 height 15
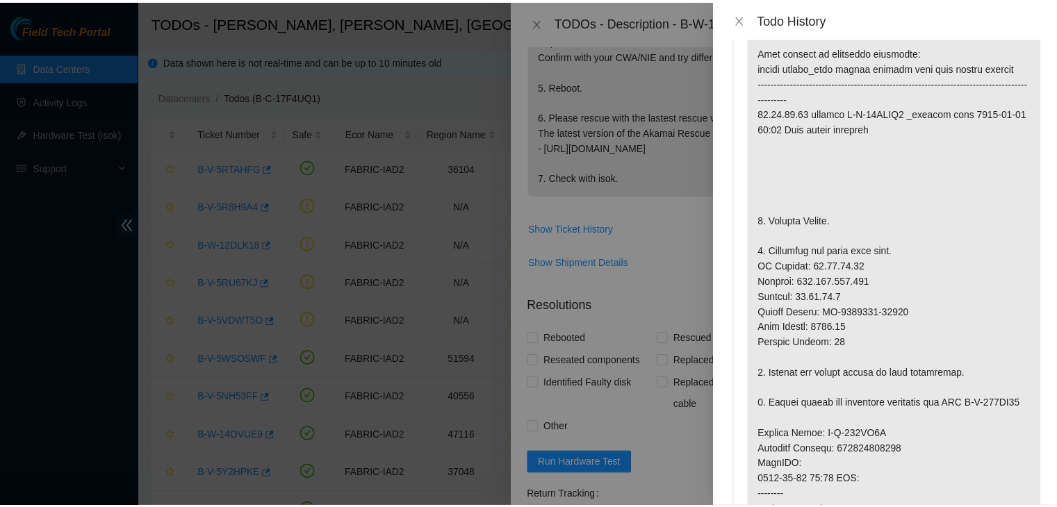
scroll to position [967, 0]
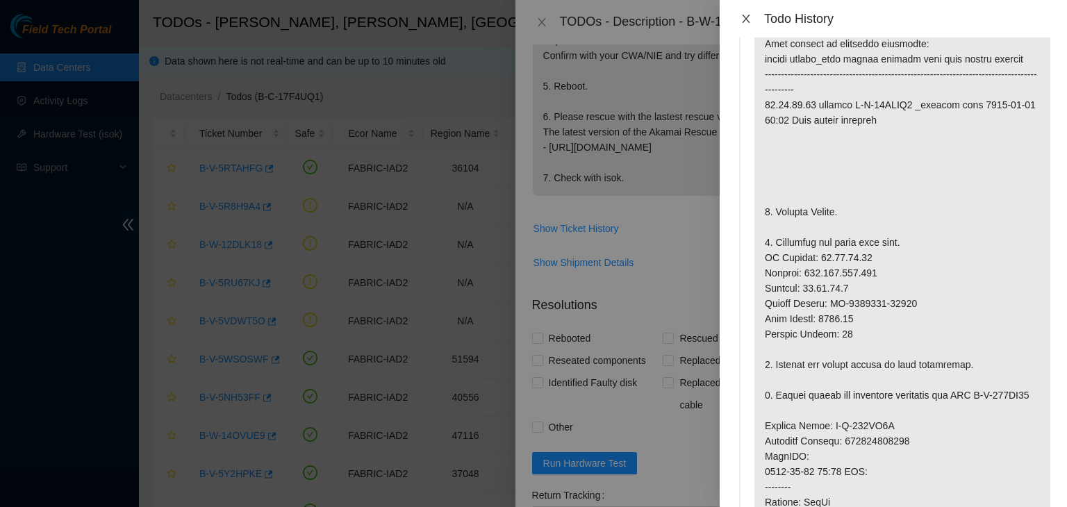
click at [748, 20] on icon "close" at bounding box center [746, 19] width 8 height 8
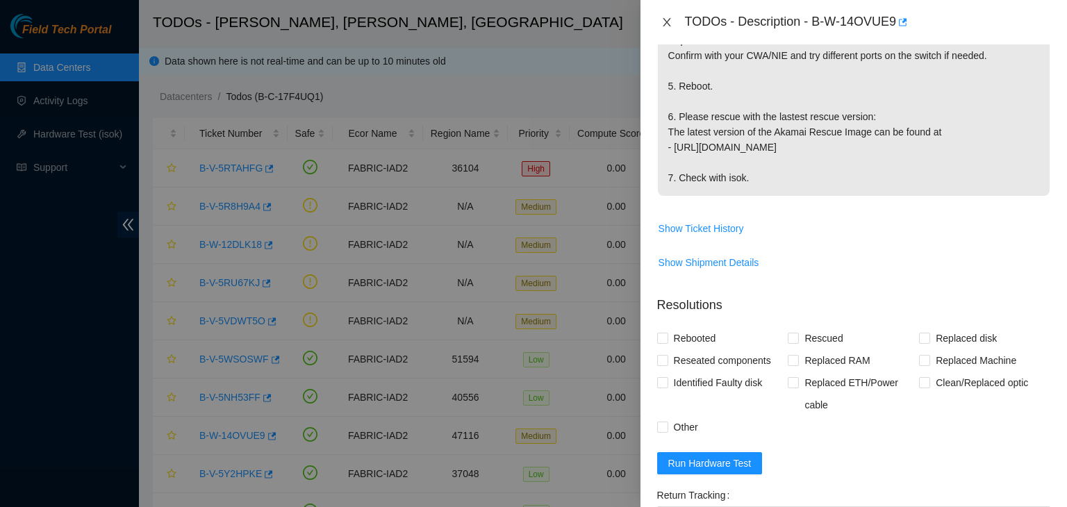
click at [665, 28] on button "Close" at bounding box center [666, 22] width 19 height 13
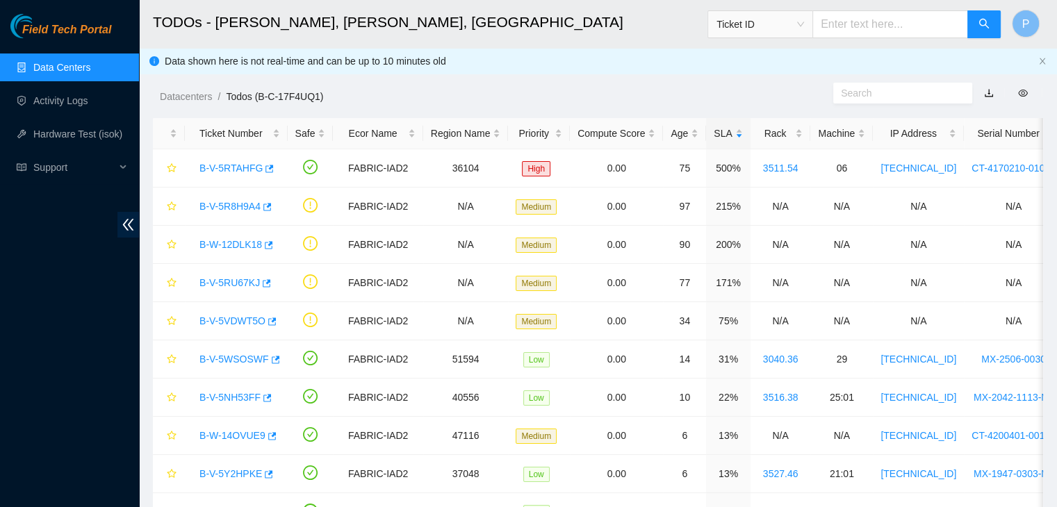
scroll to position [409, 0]
click at [35, 106] on link "Activity Logs" at bounding box center [60, 100] width 55 height 11
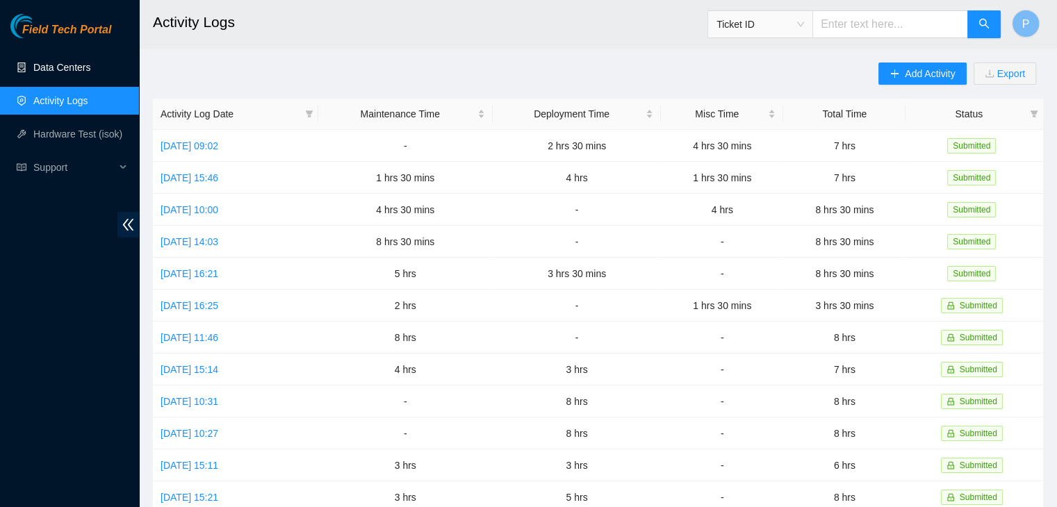
click at [56, 68] on link "Data Centers" at bounding box center [61, 67] width 57 height 11
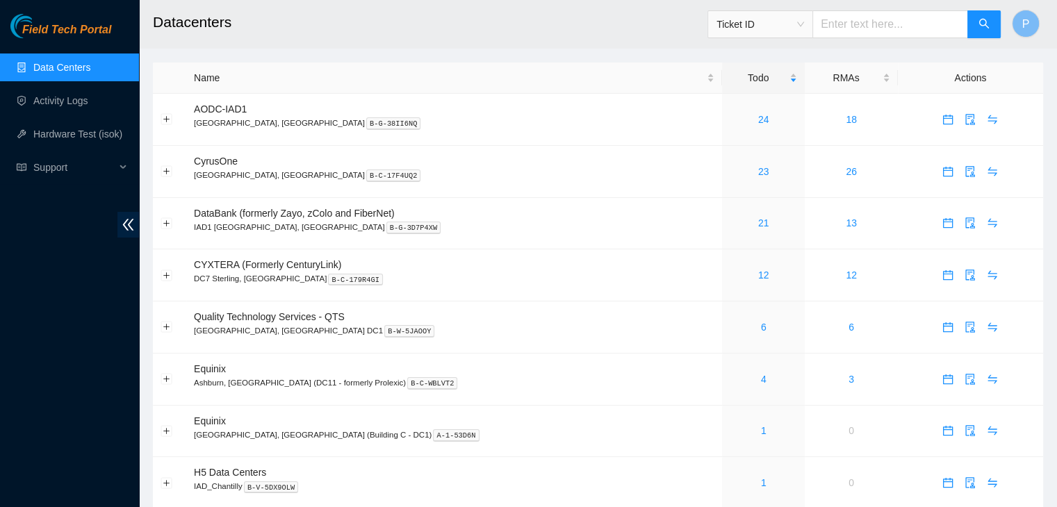
click at [67, 73] on link "Data Centers" at bounding box center [61, 67] width 57 height 11
